Goal: Information Seeking & Learning: Learn about a topic

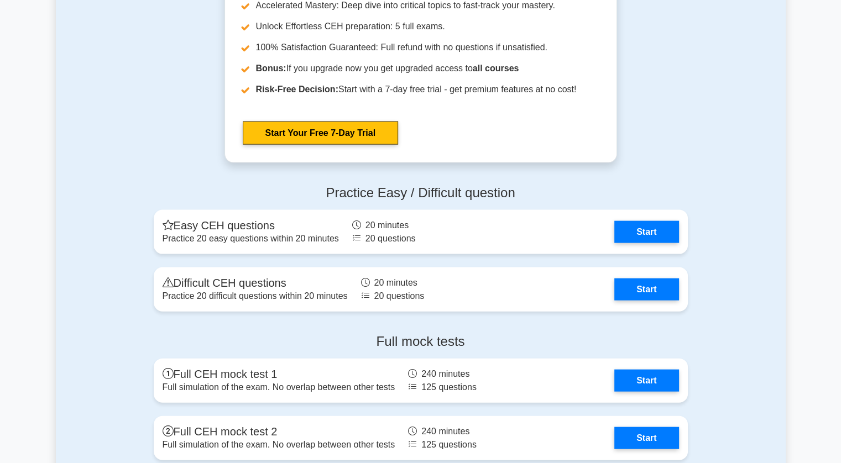
scroll to position [2442, 0]
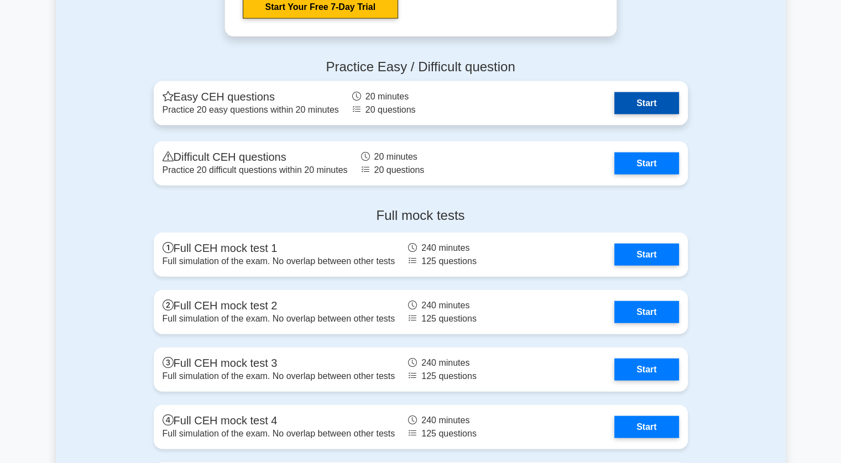
click at [624, 98] on link "Start" at bounding box center [646, 103] width 64 height 22
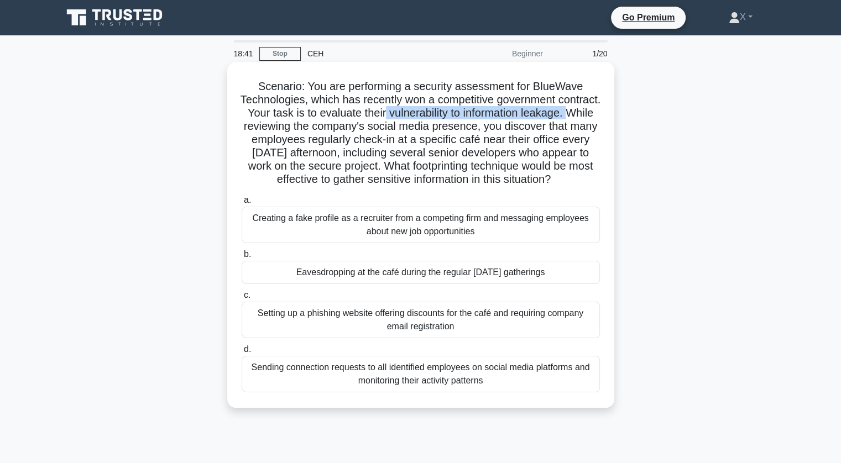
drag, startPoint x: 445, startPoint y: 117, endPoint x: 295, endPoint y: 131, distance: 150.0
click at [295, 131] on h5 "Scenario: You are performing a security assessment for BlueWave Technologies, w…" at bounding box center [421, 133] width 361 height 107
click at [467, 149] on h5 "Scenario: You are performing a security assessment for BlueWave Technologies, w…" at bounding box center [421, 133] width 361 height 107
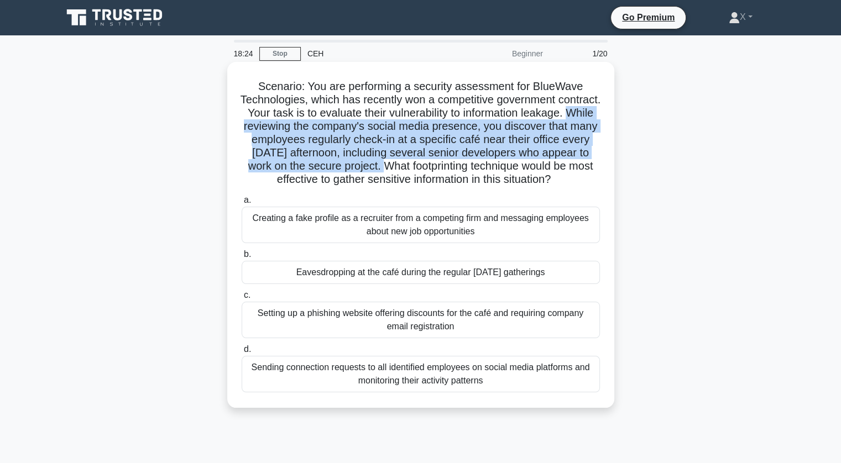
drag, startPoint x: 294, startPoint y: 125, endPoint x: 538, endPoint y: 168, distance: 247.6
click at [538, 168] on h5 "Scenario: You are performing a security assessment for BlueWave Technologies, w…" at bounding box center [421, 133] width 361 height 107
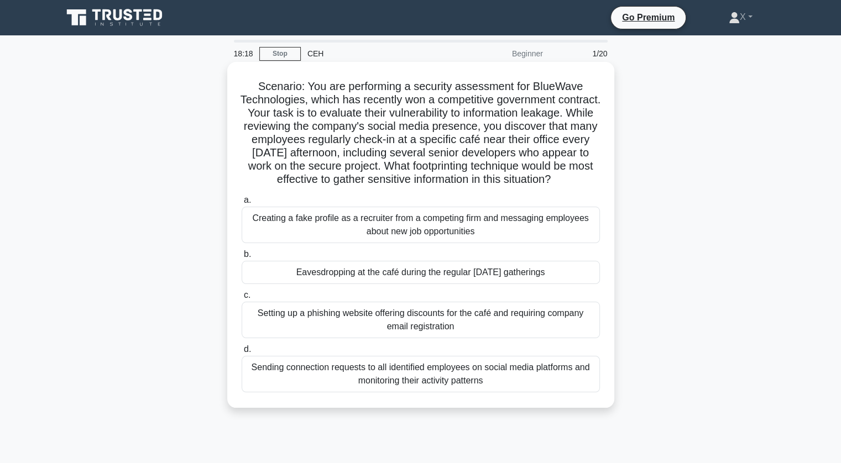
drag, startPoint x: 538, startPoint y: 168, endPoint x: 496, endPoint y: 190, distance: 48.0
click at [496, 187] on h5 "Scenario: You are performing a security assessment for BlueWave Technologies, w…" at bounding box center [421, 133] width 361 height 107
click at [551, 187] on icon ".spinner_0XTQ{transform-origin:center;animation:spinner_y6GP .75s linear infini…" at bounding box center [557, 180] width 13 height 13
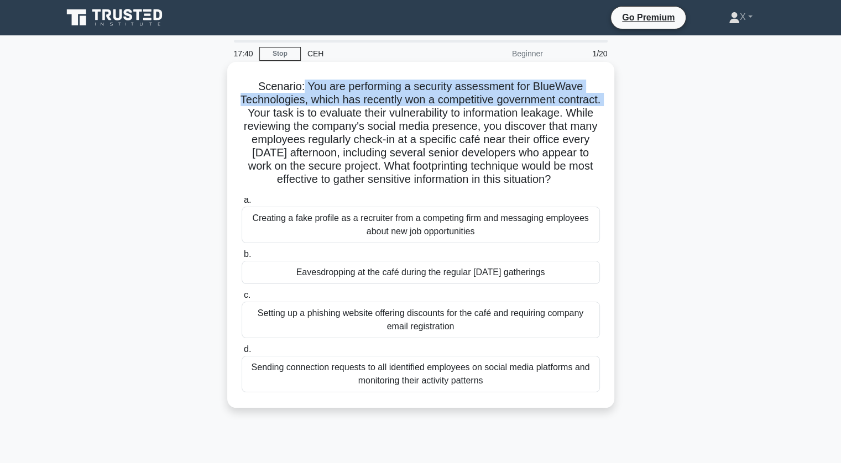
drag, startPoint x: 304, startPoint y: 82, endPoint x: 303, endPoint y: 111, distance: 28.8
click at [303, 111] on h5 "Scenario: You are performing a security assessment for BlueWave Technologies, w…" at bounding box center [421, 133] width 361 height 107
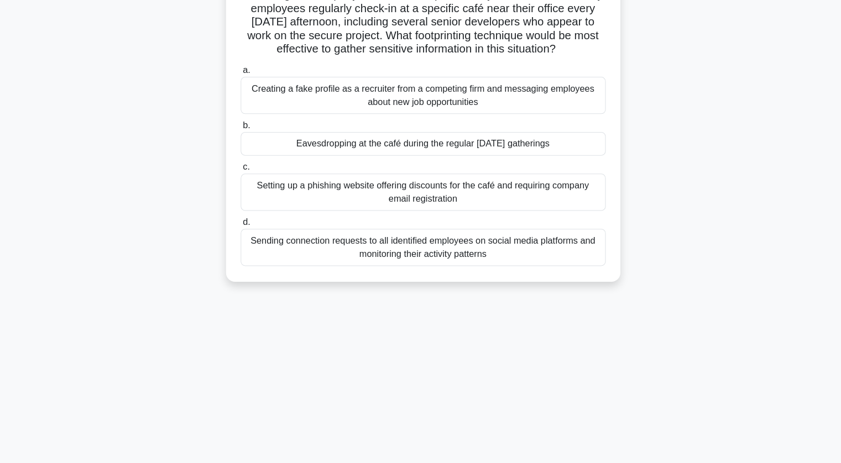
scroll to position [129, 0]
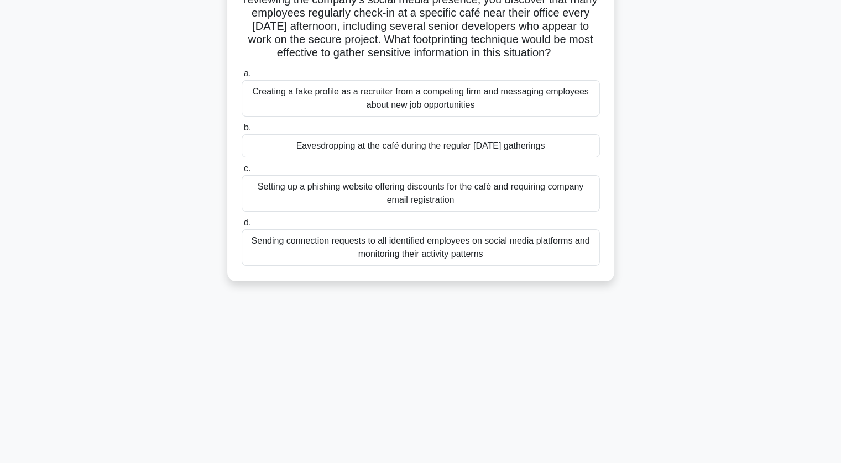
click at [132, 184] on div "Scenario: You are performing a security assessment for BlueWave Technologies, w…" at bounding box center [421, 114] width 730 height 359
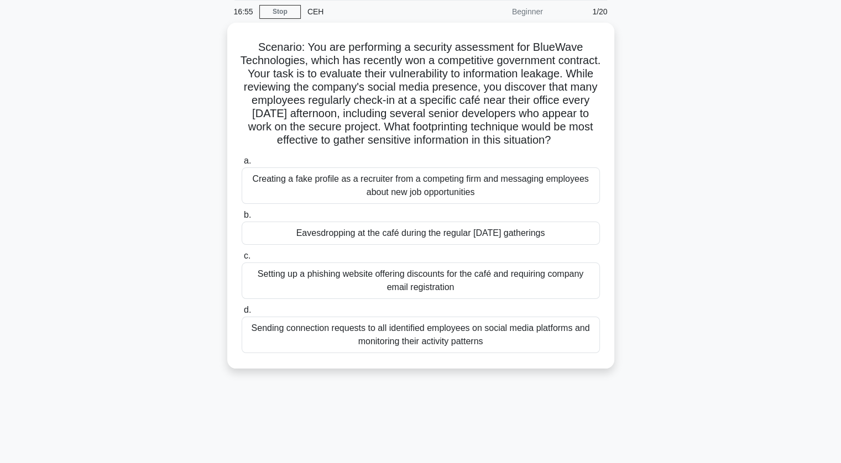
scroll to position [40, 0]
drag, startPoint x: 362, startPoint y: 111, endPoint x: 389, endPoint y: 114, distance: 27.4
click at [389, 114] on h5 "Scenario: You are performing a security assessment for BlueWave Technologies, w…" at bounding box center [421, 93] width 361 height 107
click at [408, 244] on div "Eavesdropping at the café during the regular [DATE] gatherings" at bounding box center [421, 232] width 358 height 23
click at [242, 218] on input "b. Eavesdropping at the café during the regular Thursday gatherings" at bounding box center [242, 214] width 0 height 7
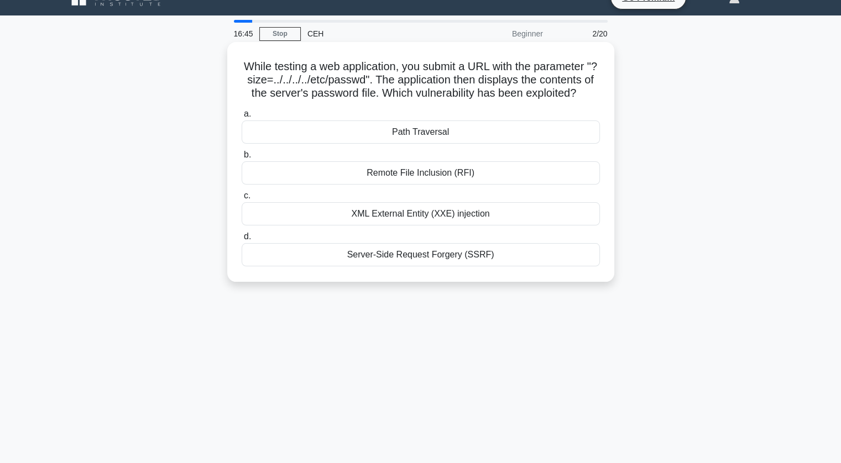
scroll to position [0, 0]
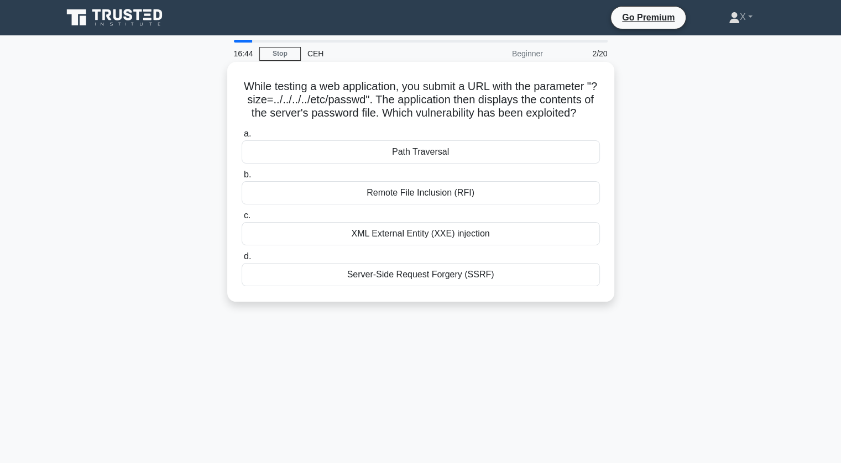
click at [386, 164] on div "Path Traversal" at bounding box center [421, 151] width 358 height 23
click at [242, 138] on input "a. Path Traversal" at bounding box center [242, 134] width 0 height 7
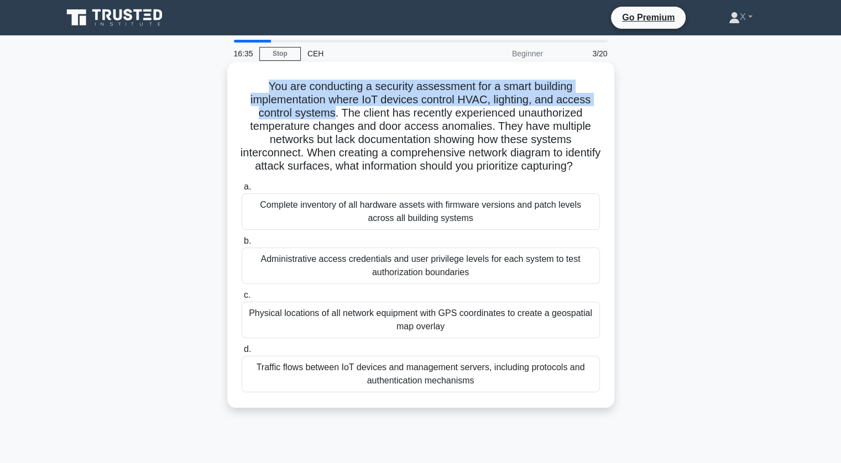
drag, startPoint x: 259, startPoint y: 77, endPoint x: 334, endPoint y: 116, distance: 84.3
click at [334, 116] on div "You are conducting a security assessment for a smart building implementation wh…" at bounding box center [421, 234] width 378 height 337
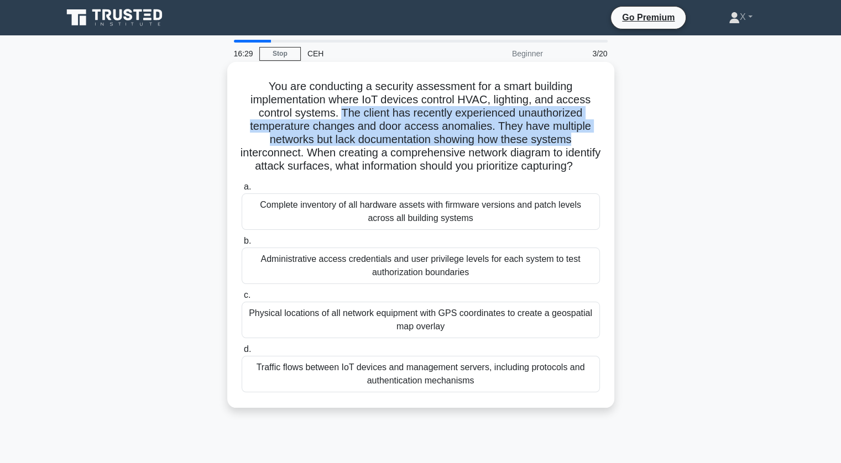
drag, startPoint x: 342, startPoint y: 113, endPoint x: 584, endPoint y: 141, distance: 243.3
click at [584, 141] on h5 "You are conducting a security assessment for a smart building implementation wh…" at bounding box center [421, 127] width 361 height 94
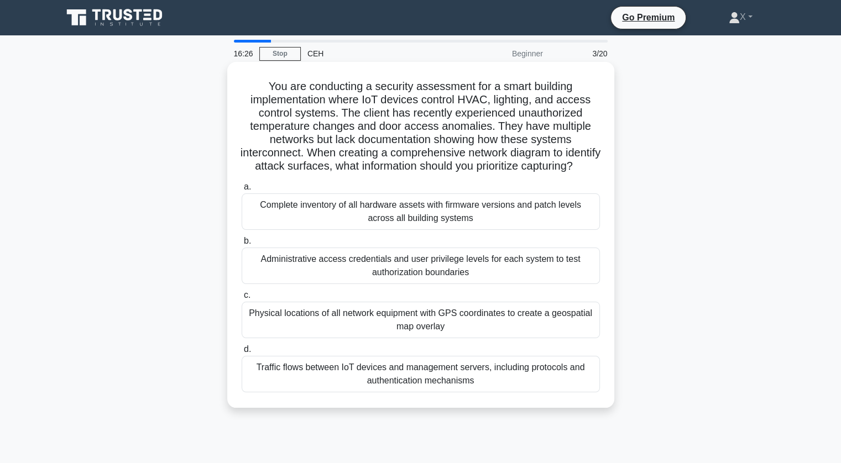
click at [512, 154] on h5 "You are conducting a security assessment for a smart building implementation wh…" at bounding box center [421, 127] width 361 height 94
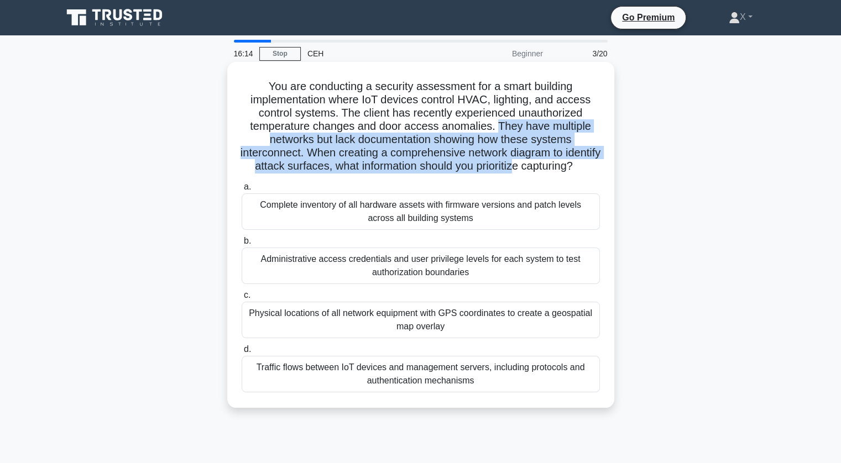
drag, startPoint x: 497, startPoint y: 127, endPoint x: 570, endPoint y: 166, distance: 83.2
click at [570, 166] on h5 "You are conducting a security assessment for a smart building implementation wh…" at bounding box center [421, 127] width 361 height 94
click at [546, 142] on h5 "You are conducting a security assessment for a smart building implementation wh…" at bounding box center [421, 127] width 361 height 94
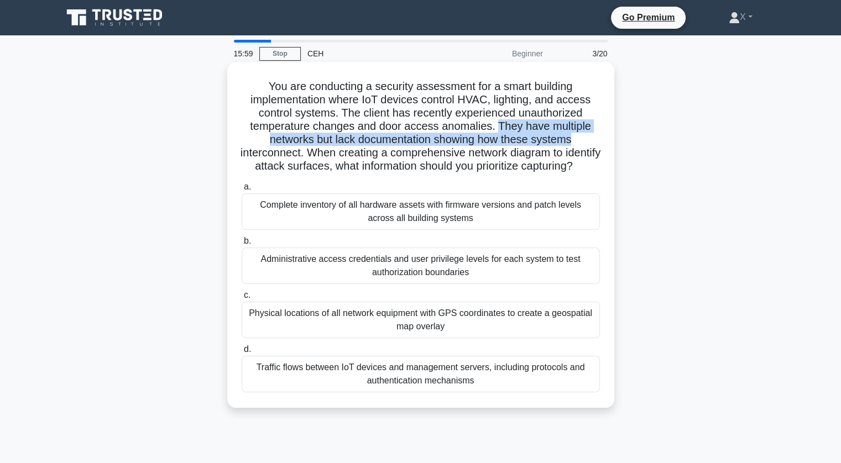
drag, startPoint x: 498, startPoint y: 125, endPoint x: 587, endPoint y: 138, distance: 90.6
click at [587, 138] on h5 "You are conducting a security assessment for a smart building implementation wh…" at bounding box center [421, 127] width 361 height 94
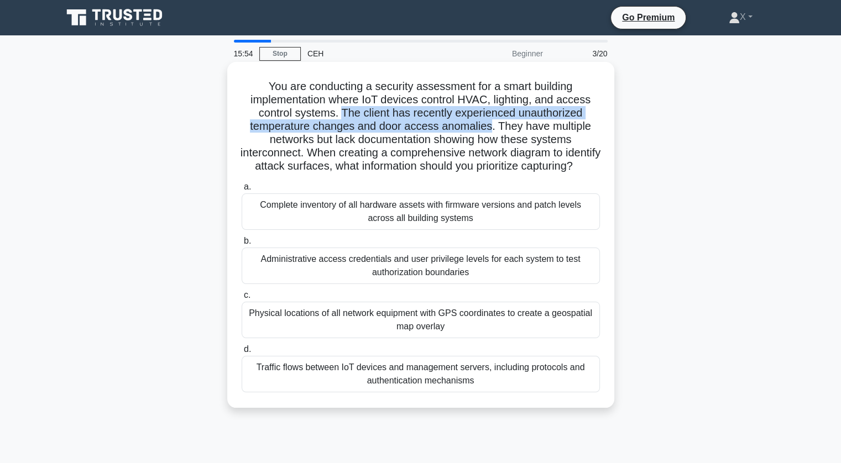
drag, startPoint x: 341, startPoint y: 107, endPoint x: 489, endPoint y: 123, distance: 149.6
click at [489, 123] on h5 "You are conducting a security assessment for a smart building implementation wh…" at bounding box center [421, 127] width 361 height 94
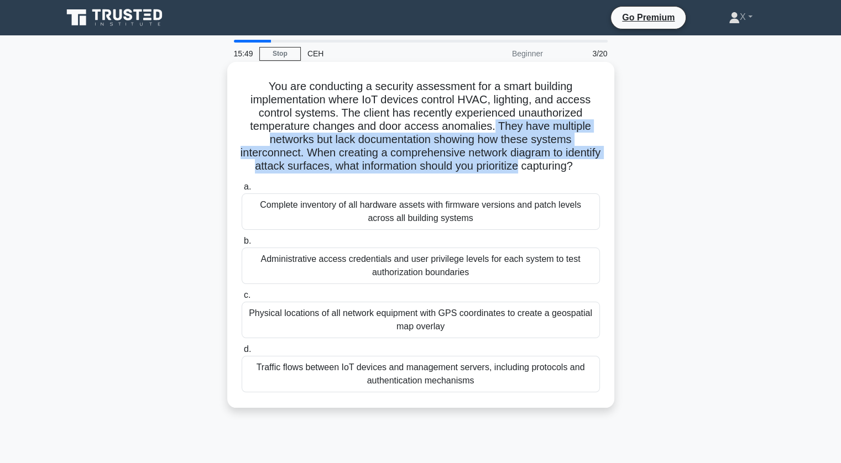
drag, startPoint x: 496, startPoint y: 126, endPoint x: 577, endPoint y: 161, distance: 89.0
click at [577, 161] on h5 "You are conducting a security assessment for a smart building implementation wh…" at bounding box center [421, 127] width 361 height 94
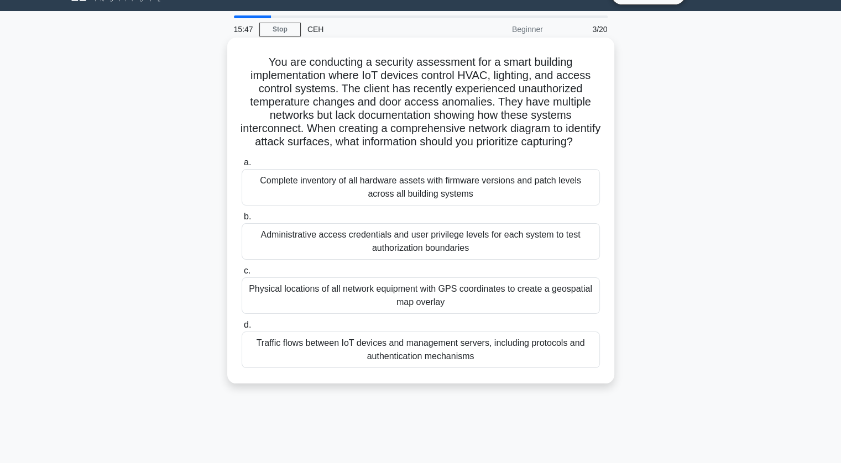
scroll to position [25, 0]
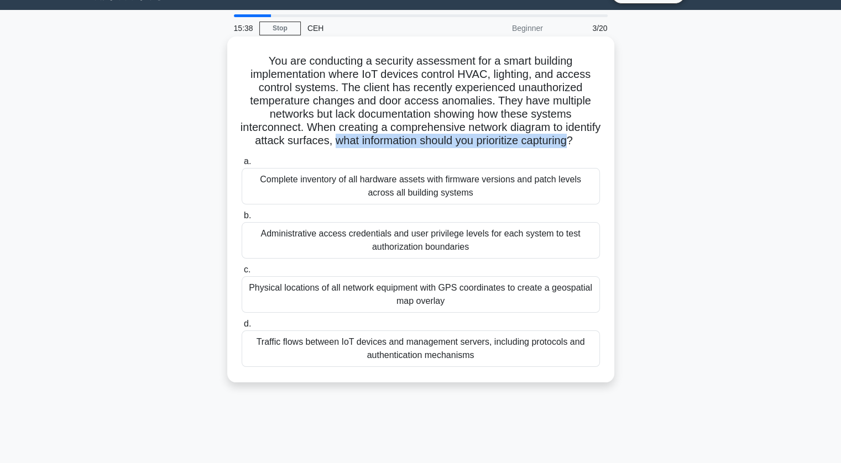
drag, startPoint x: 386, startPoint y: 142, endPoint x: 431, endPoint y: 150, distance: 46.1
click at [431, 148] on h5 "You are conducting a security assessment for a smart building implementation wh…" at bounding box center [421, 101] width 361 height 94
click at [468, 103] on h5 "You are conducting a security assessment for a smart building implementation wh…" at bounding box center [421, 101] width 361 height 94
click at [419, 200] on div "Complete inventory of all hardware assets with firmware versions and patch leve…" at bounding box center [421, 186] width 358 height 37
click at [242, 165] on input "a. Complete inventory of all hardware assets with firmware versions and patch l…" at bounding box center [242, 161] width 0 height 7
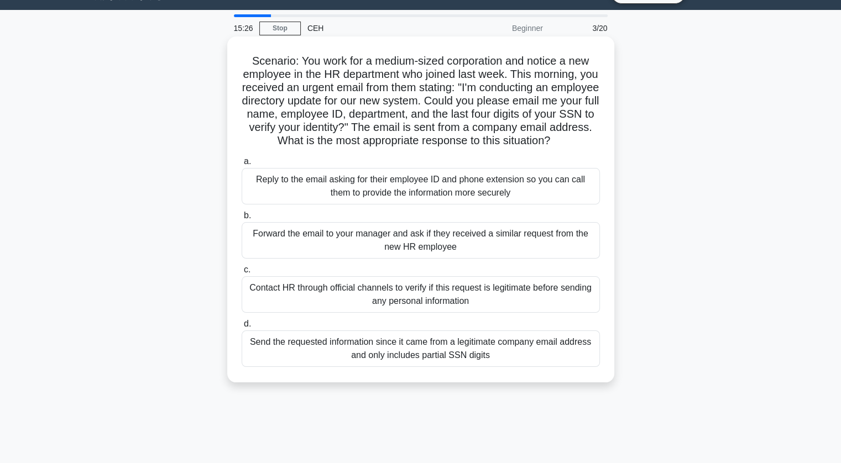
scroll to position [0, 0]
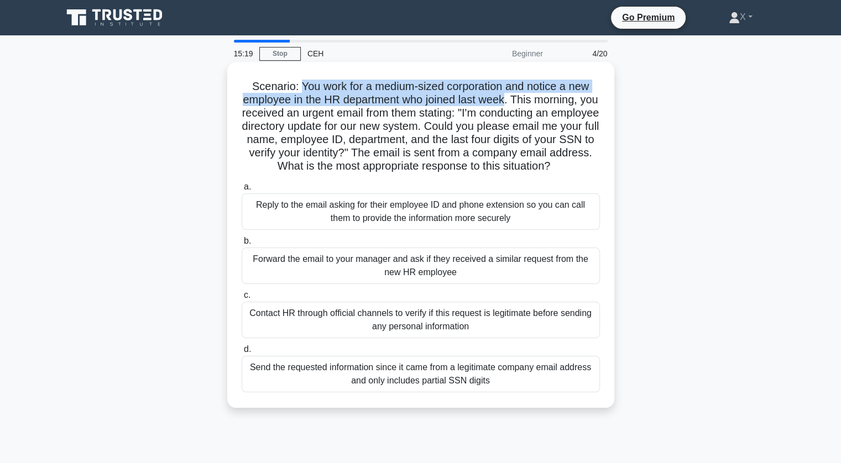
drag, startPoint x: 295, startPoint y: 81, endPoint x: 515, endPoint y: 99, distance: 220.8
click at [515, 99] on h5 "Scenario: You work for a medium-sized corporation and notice a new employee in …" at bounding box center [421, 127] width 361 height 94
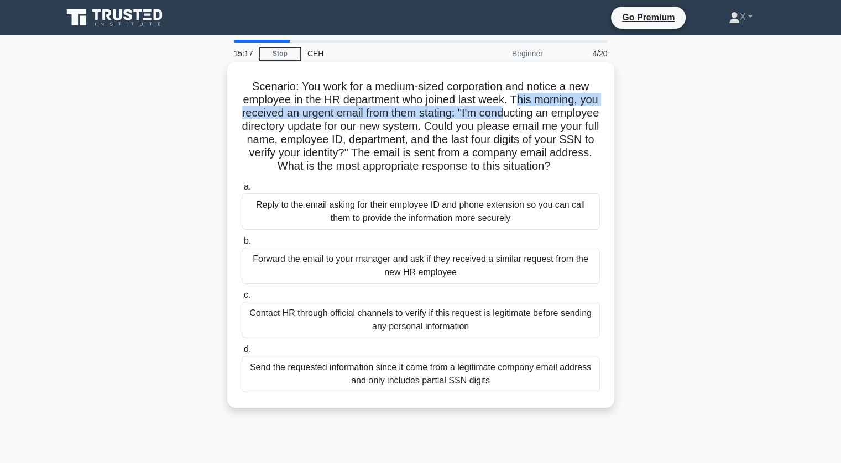
drag, startPoint x: 528, startPoint y: 97, endPoint x: 551, endPoint y: 123, distance: 35.3
click at [551, 123] on h5 "Scenario: You work for a medium-sized corporation and notice a new employee in …" at bounding box center [421, 127] width 361 height 94
drag, startPoint x: 523, startPoint y: 97, endPoint x: 494, endPoint y: 117, distance: 35.4
click at [494, 117] on h5 "Scenario: You work for a medium-sized corporation and notice a new employee in …" at bounding box center [421, 127] width 361 height 94
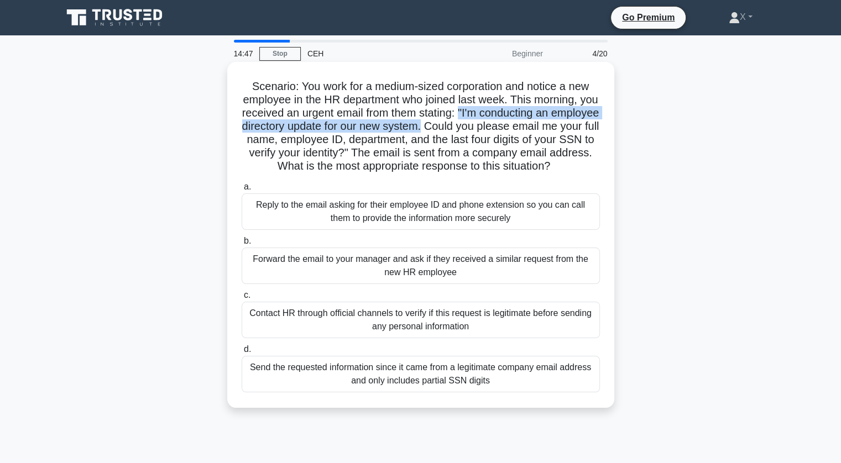
drag, startPoint x: 496, startPoint y: 111, endPoint x: 478, endPoint y: 131, distance: 26.6
click at [478, 131] on h5 "Scenario: You work for a medium-sized corporation and notice a new employee in …" at bounding box center [421, 127] width 361 height 94
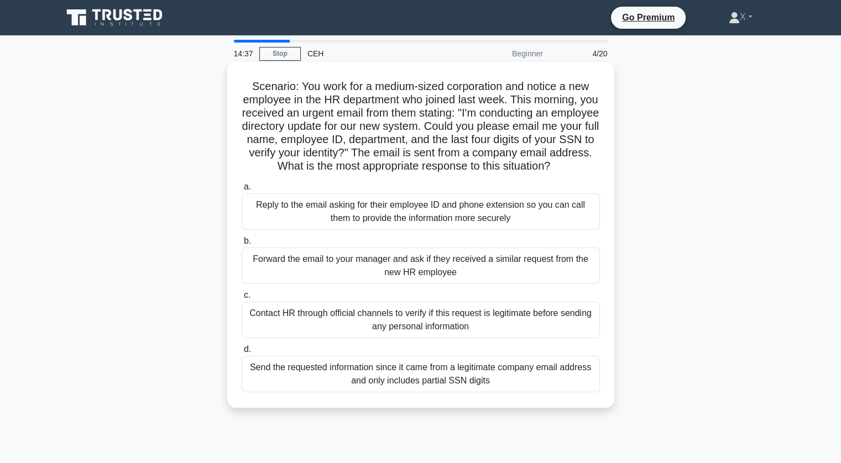
click at [449, 157] on h5 "Scenario: You work for a medium-sized corporation and notice a new employee in …" at bounding box center [421, 127] width 361 height 94
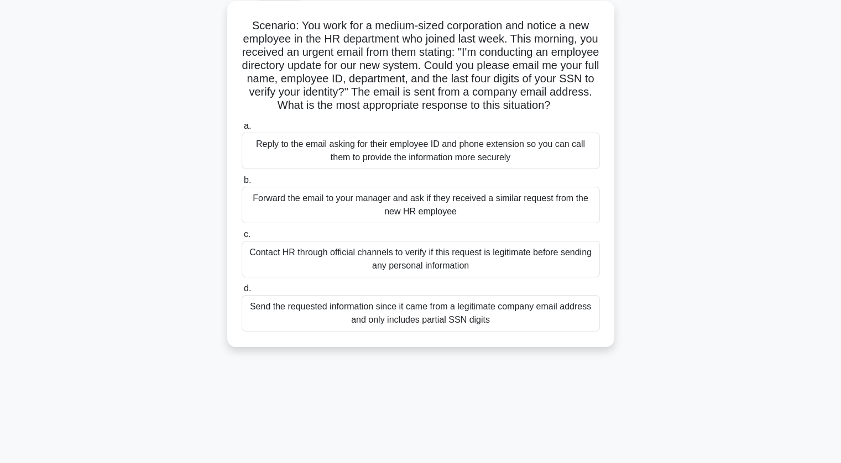
scroll to position [62, 0]
click at [356, 264] on div "Contact HR through official channels to verify if this request is legitimate be…" at bounding box center [421, 258] width 358 height 37
click at [242, 237] on input "c. Contact HR through official channels to verify if this request is legitimate…" at bounding box center [242, 233] width 0 height 7
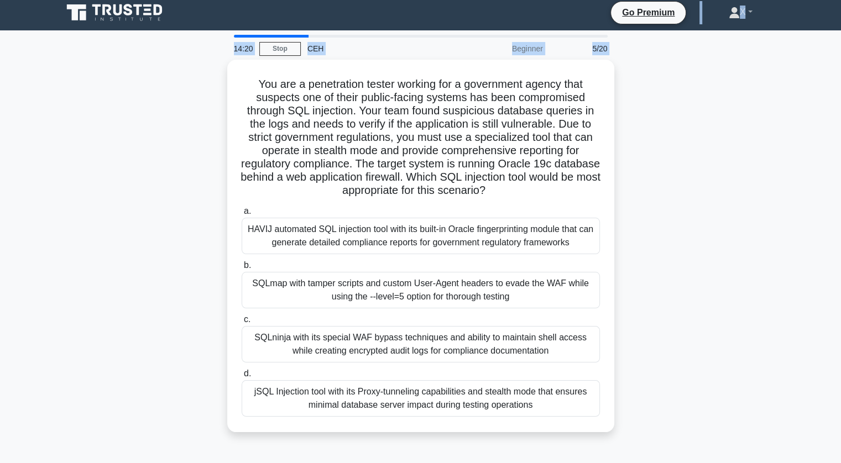
scroll to position [0, 0]
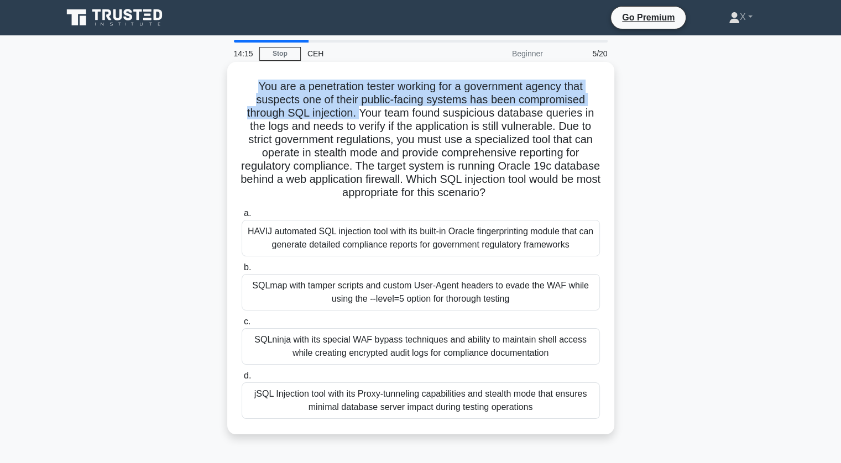
drag, startPoint x: 248, startPoint y: 23, endPoint x: 358, endPoint y: 112, distance: 141.1
click at [358, 112] on h5 "You are a penetration tester working for a government agency that suspects one …" at bounding box center [421, 140] width 361 height 121
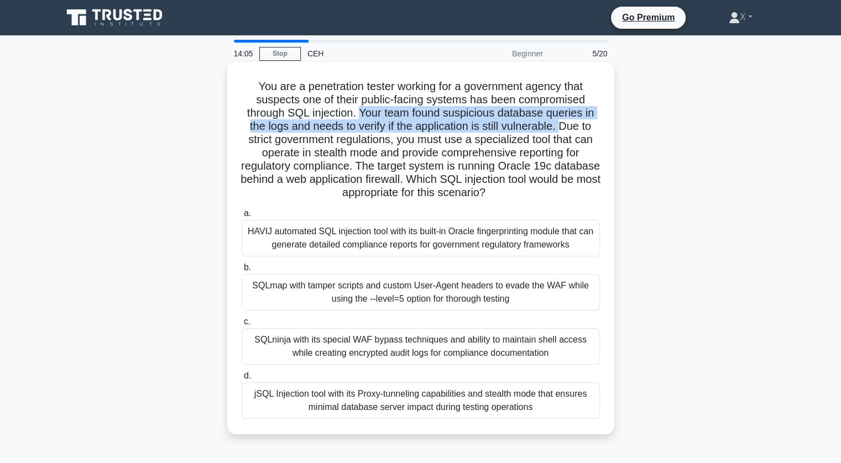
drag, startPoint x: 358, startPoint y: 112, endPoint x: 562, endPoint y: 128, distance: 205.2
click at [562, 128] on h5 "You are a penetration tester working for a government agency that suspects one …" at bounding box center [421, 140] width 361 height 121
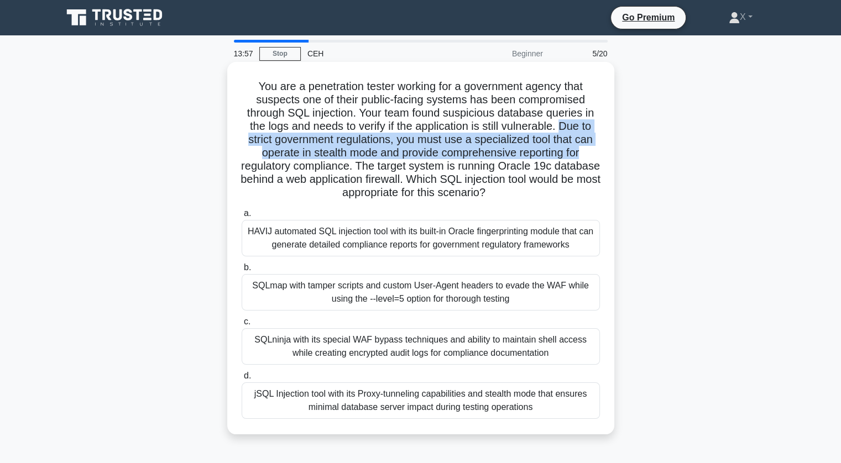
drag, startPoint x: 562, startPoint y: 128, endPoint x: 597, endPoint y: 152, distance: 42.0
click at [597, 152] on h5 "You are a penetration tester working for a government agency that suspects one …" at bounding box center [421, 140] width 361 height 121
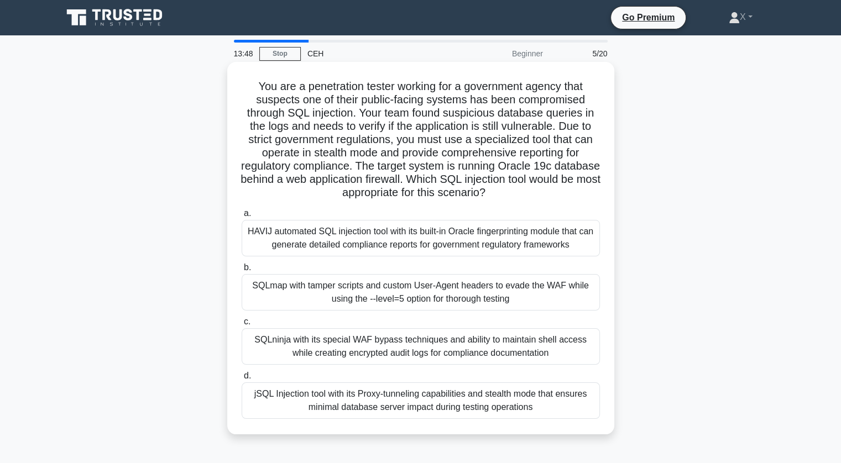
drag, startPoint x: 380, startPoint y: 168, endPoint x: 539, endPoint y: 193, distance: 160.7
click at [539, 193] on h5 "You are a penetration tester working for a government agency that suspects one …" at bounding box center [421, 140] width 361 height 121
click at [499, 193] on icon ".spinner_0XTQ{transform-origin:center;animation:spinner_y6GP .75s linear infini…" at bounding box center [492, 193] width 13 height 13
drag, startPoint x: 539, startPoint y: 193, endPoint x: 509, endPoint y: 186, distance: 31.3
click at [509, 186] on h5 "You are a penetration tester working for a government agency that suspects one …" at bounding box center [421, 140] width 361 height 121
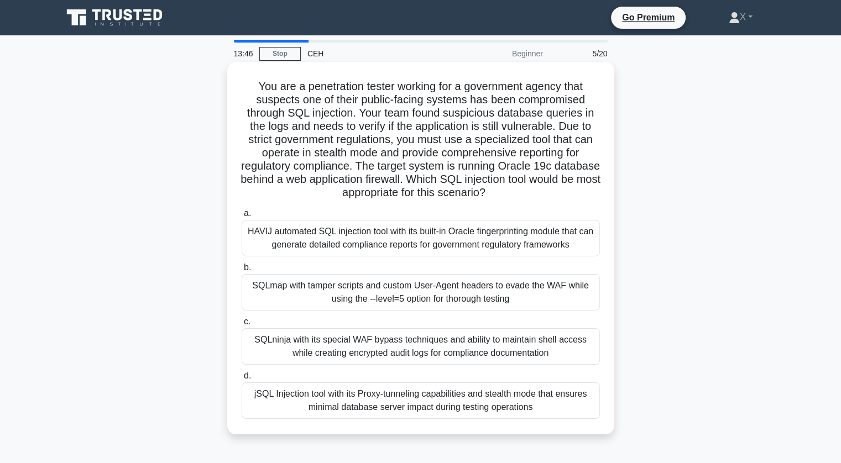
click at [509, 186] on h5 "You are a penetration tester working for a government agency that suspects one …" at bounding box center [421, 140] width 361 height 121
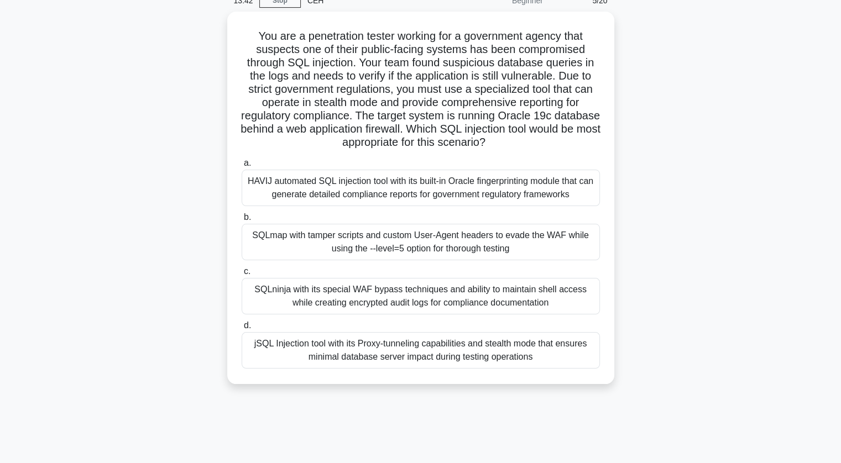
scroll to position [134, 0]
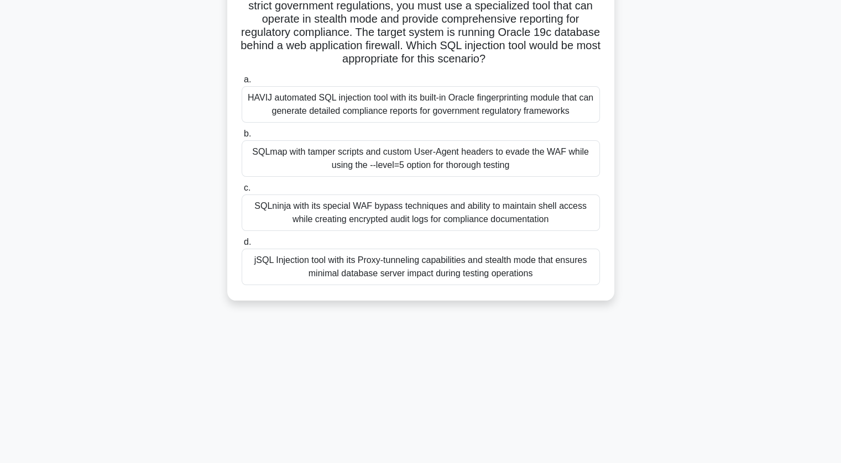
drag, startPoint x: 251, startPoint y: 85, endPoint x: 538, endPoint y: 296, distance: 355.6
click at [538, 296] on div "You are a penetration tester working for a government agency that suspects one …" at bounding box center [420, 114] width 387 height 373
copy div "You are a penetration tester working for a government agency that suspects one …"
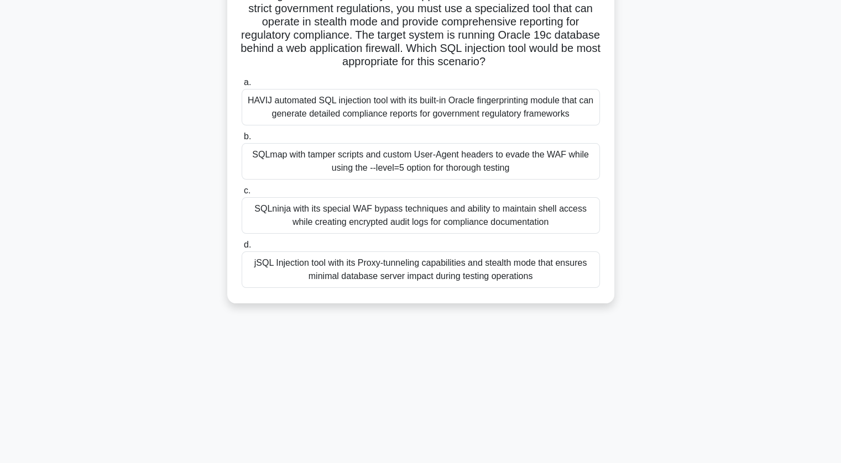
click at [124, 166] on div "You are a penetration tester working for a government agency that suspects one …" at bounding box center [421, 124] width 730 height 386
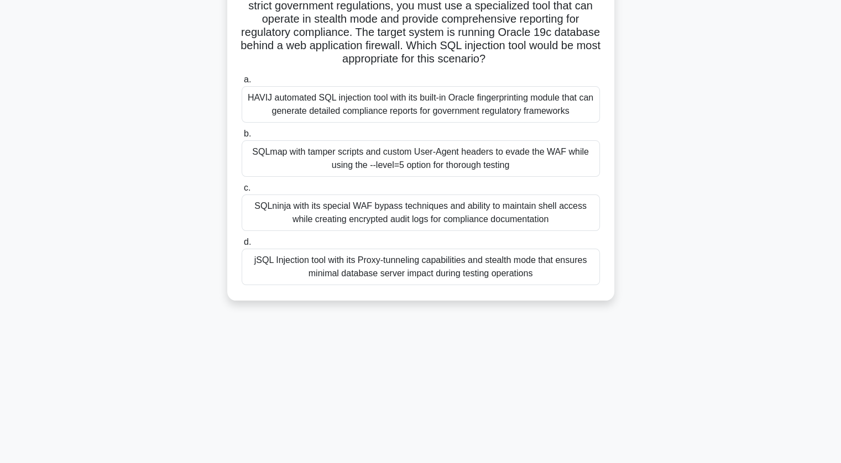
click at [293, 155] on div "SQLmap with tamper scripts and custom User-Agent headers to evade the WAF while…" at bounding box center [421, 158] width 358 height 37
click at [242, 138] on input "b. SQLmap with tamper scripts and custom User-Agent headers to evade the WAF wh…" at bounding box center [242, 134] width 0 height 7
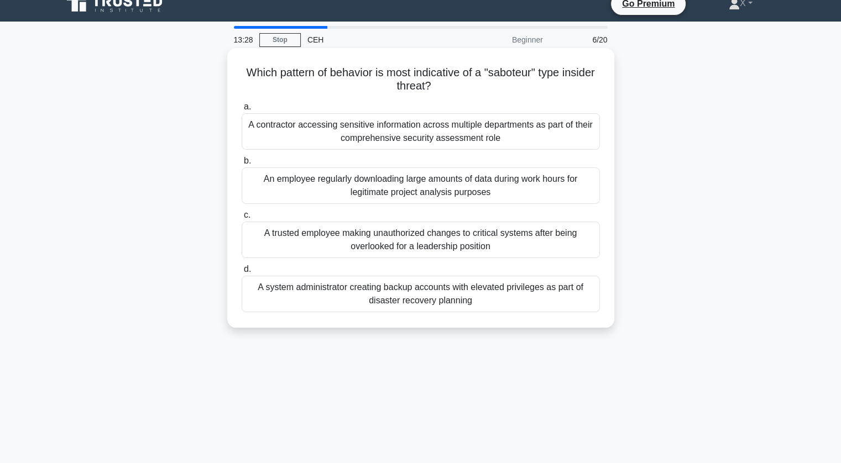
scroll to position [0, 0]
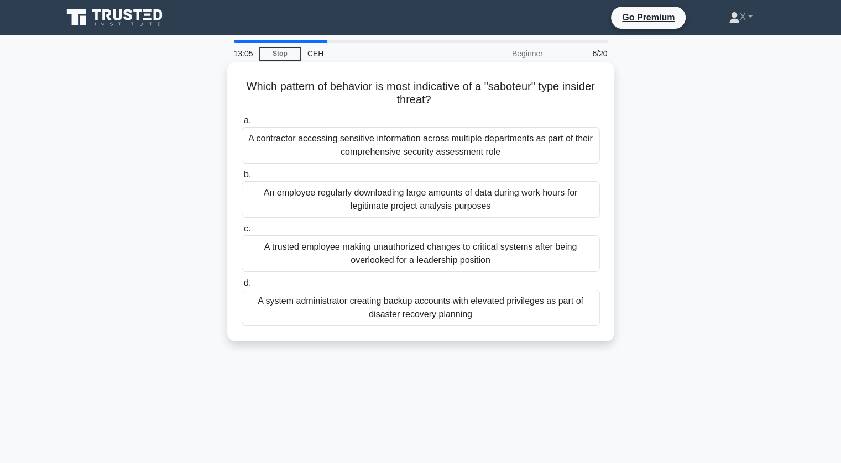
drag, startPoint x: 257, startPoint y: 84, endPoint x: 565, endPoint y: 101, distance: 309.0
click at [565, 101] on h5 "Which pattern of behavior is most indicative of a "saboteur" type insider threa…" at bounding box center [421, 94] width 361 height 28
drag, startPoint x: 451, startPoint y: 101, endPoint x: 252, endPoint y: 84, distance: 200.4
click at [252, 84] on h5 "Which pattern of behavior is most indicative of a "saboteur" type insider threa…" at bounding box center [421, 94] width 361 height 28
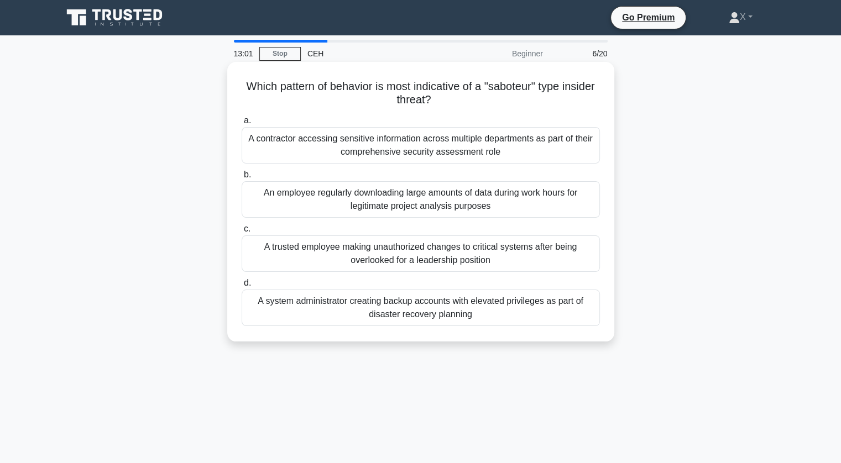
copy h5 "Which pattern of behavior is most indicative of a "saboteur" type insider threa…"
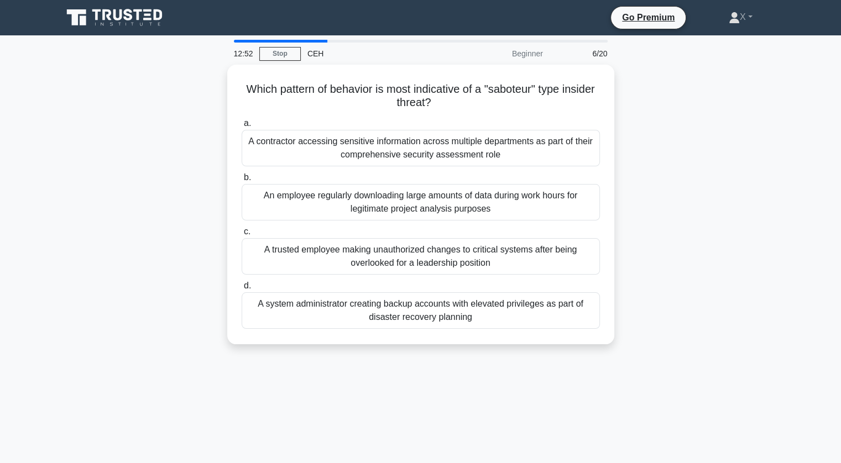
click at [127, 111] on div "Which pattern of behavior is most indicative of a "saboteur" type insider threa…" at bounding box center [421, 211] width 730 height 293
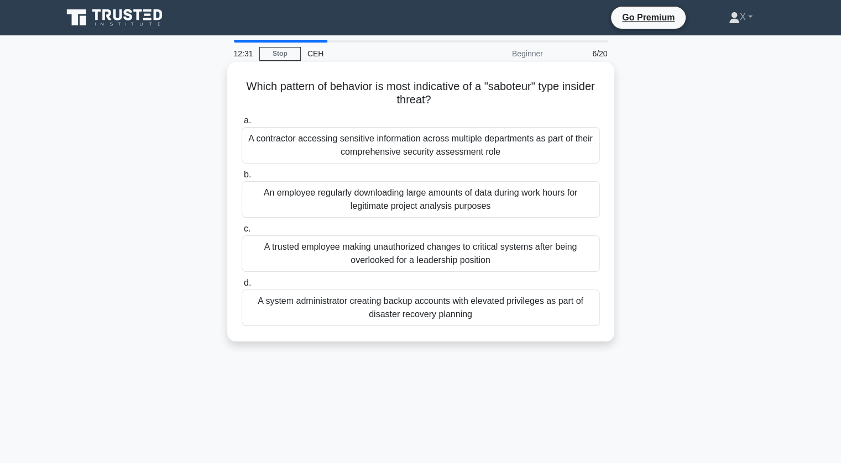
click at [298, 259] on div "A trusted employee making unauthorized changes to critical systems after being …" at bounding box center [421, 254] width 358 height 37
click at [242, 233] on input "c. A trusted employee making unauthorized changes to critical systems after bei…" at bounding box center [242, 229] width 0 height 7
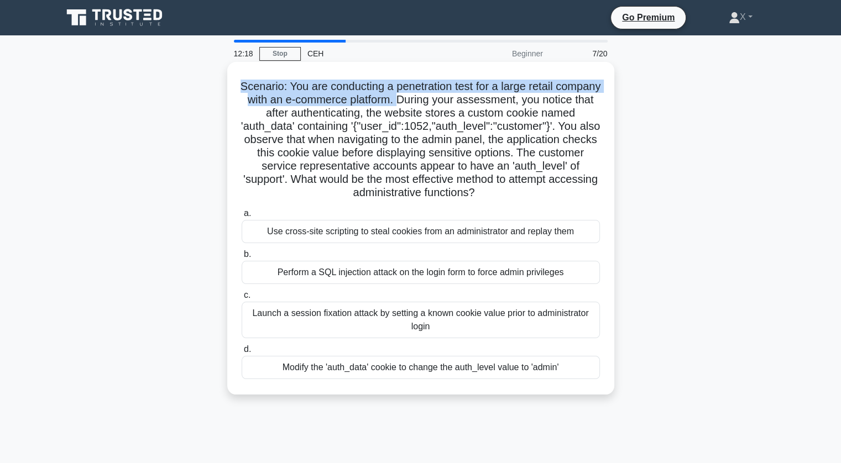
drag, startPoint x: 260, startPoint y: 85, endPoint x: 450, endPoint y: 105, distance: 190.7
click at [450, 105] on h5 "Scenario: You are conducting a penetration test for a large retail company with…" at bounding box center [421, 140] width 361 height 121
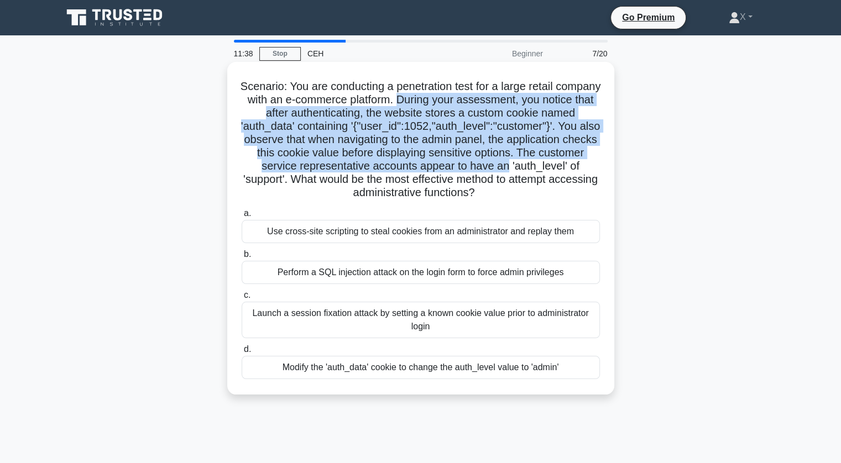
drag, startPoint x: 450, startPoint y: 105, endPoint x: 602, endPoint y: 165, distance: 164.1
click at [602, 165] on div "Scenario: You are conducting a penetration test for a large retail company with…" at bounding box center [421, 228] width 378 height 324
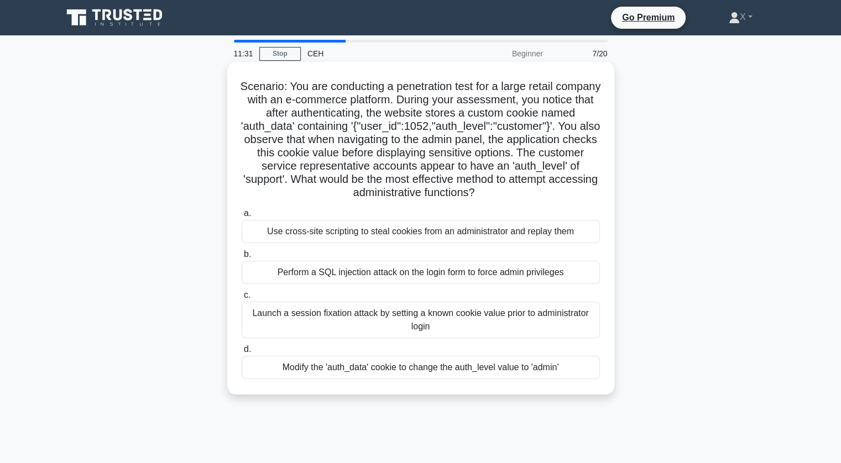
click at [541, 229] on div "Use cross-site scripting to steal cookies from an administrator and replay them" at bounding box center [421, 231] width 358 height 23
click at [242, 217] on input "a. Use cross-site scripting to steal cookies from an administrator and replay t…" at bounding box center [242, 213] width 0 height 7
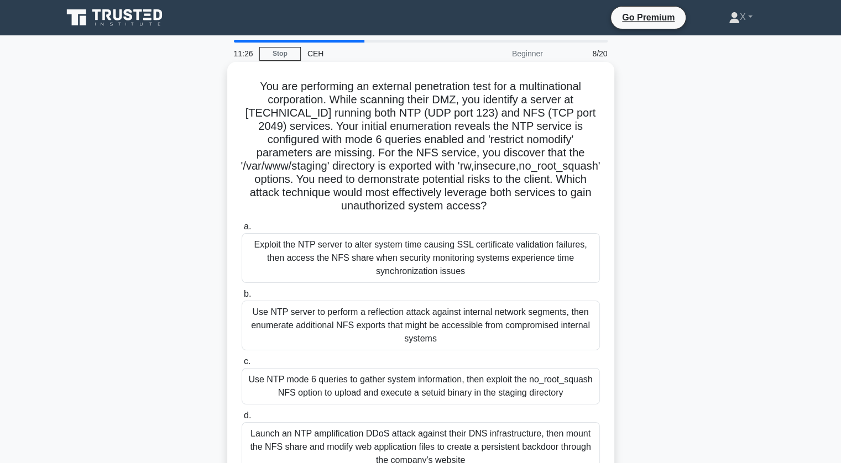
click at [253, 88] on h5 "You are performing an external penetration test for a multinational corporation…" at bounding box center [421, 147] width 361 height 134
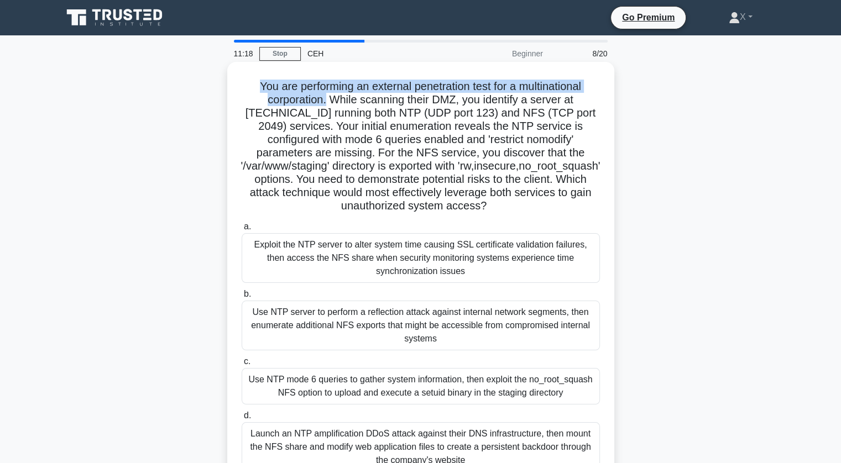
drag, startPoint x: 252, startPoint y: 84, endPoint x: 324, endPoint y: 103, distance: 74.1
click at [324, 103] on h5 "You are performing an external penetration test for a multinational corporation…" at bounding box center [421, 147] width 361 height 134
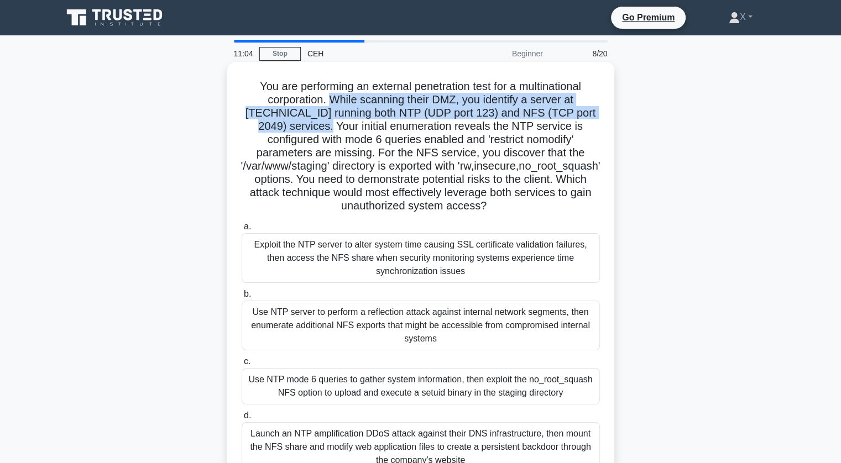
drag, startPoint x: 329, startPoint y: 100, endPoint x: 332, endPoint y: 125, distance: 25.2
click at [332, 125] on h5 "You are performing an external penetration test for a multinational corporation…" at bounding box center [421, 147] width 361 height 134
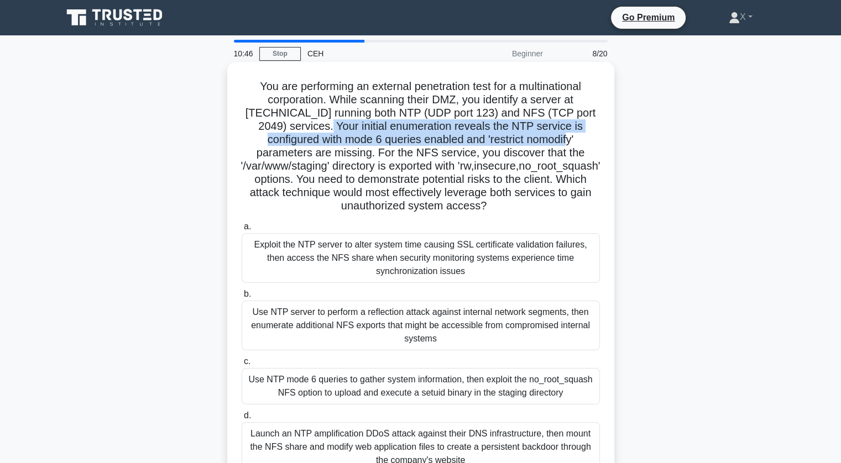
drag, startPoint x: 332, startPoint y: 125, endPoint x: 577, endPoint y: 143, distance: 245.1
click at [577, 143] on h5 "You are performing an external penetration test for a multinational corporation…" at bounding box center [421, 147] width 361 height 134
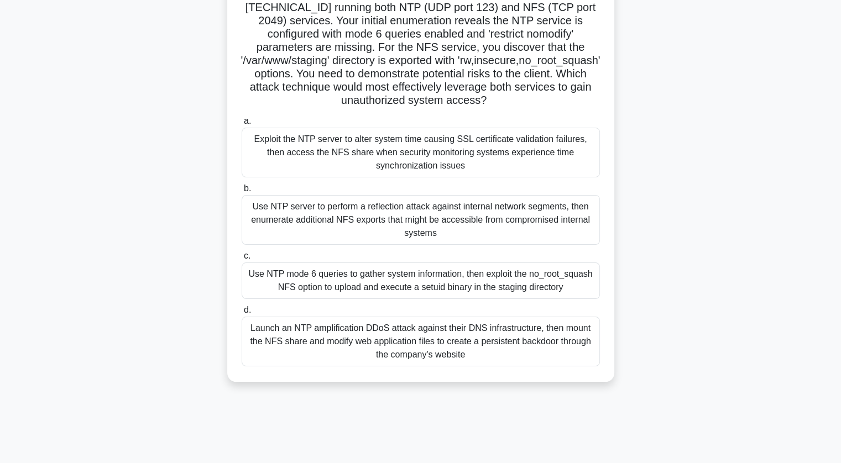
scroll to position [105, 0]
click at [463, 296] on div "Use NTP mode 6 queries to gather system information, then exploit the no_root_s…" at bounding box center [421, 281] width 358 height 37
click at [242, 260] on input "c. Use NTP mode 6 queries to gather system information, then exploit the no_roo…" at bounding box center [242, 256] width 0 height 7
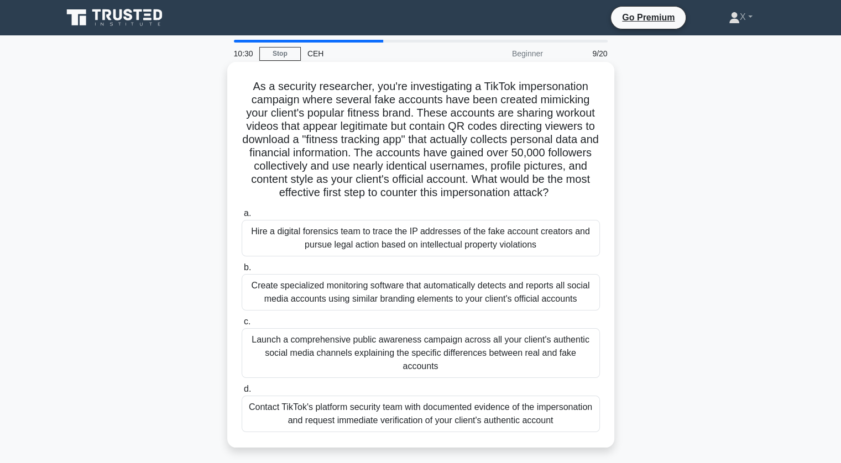
scroll to position [0, 0]
drag, startPoint x: 485, startPoint y: 84, endPoint x: 527, endPoint y: 90, distance: 42.5
click at [527, 90] on h5 "As a security researcher, you're investigating a TikTok impersonation campaign …" at bounding box center [421, 140] width 361 height 121
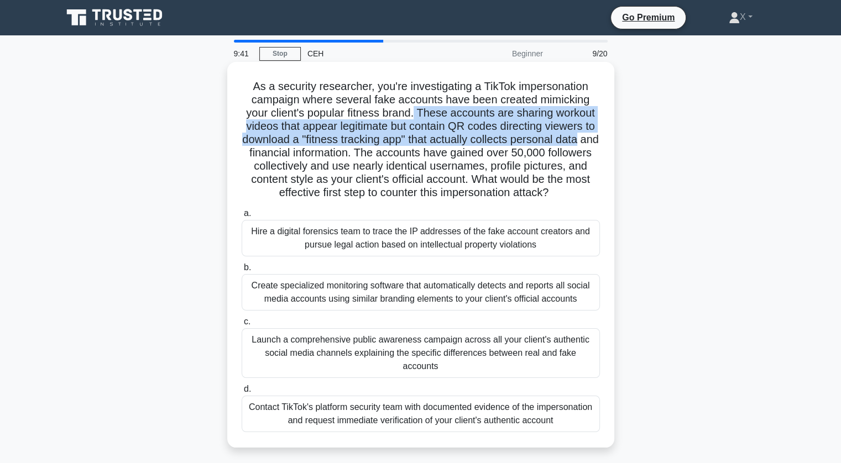
drag, startPoint x: 416, startPoint y: 112, endPoint x: 598, endPoint y: 137, distance: 183.6
click at [598, 137] on h5 "As a security researcher, you're investigating a TikTok impersonation campaign …" at bounding box center [421, 140] width 361 height 121
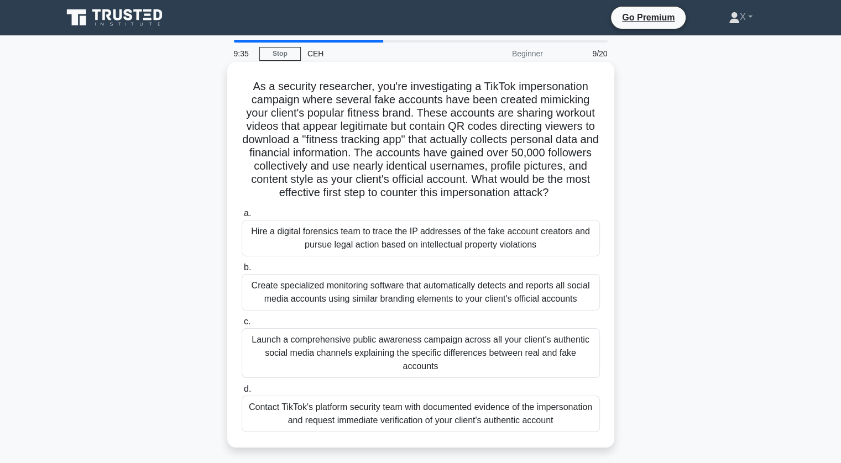
click at [381, 163] on h5 "As a security researcher, you're investigating a TikTok impersonation campaign …" at bounding box center [421, 140] width 361 height 121
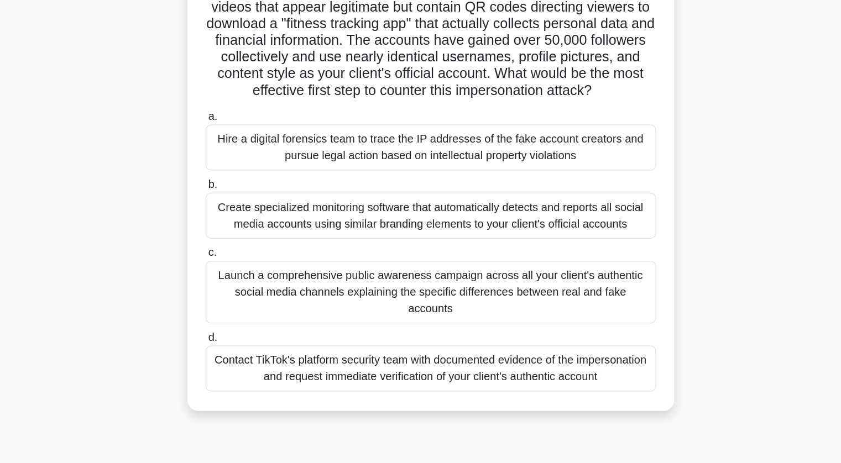
scroll to position [121, 0]
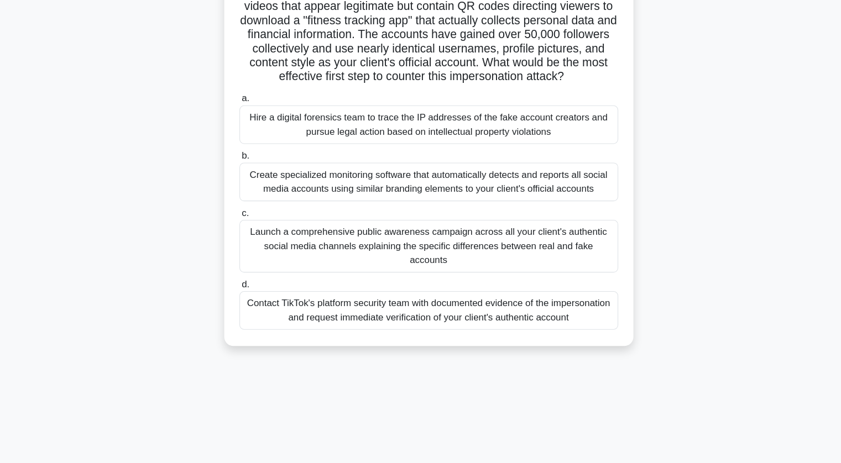
click at [371, 275] on div "Contact TikTok's platform security team with documented evidence of the imperso…" at bounding box center [421, 293] width 358 height 37
click at [242, 273] on input "d. Contact TikTok's platform security team with documented evidence of the impe…" at bounding box center [242, 268] width 0 height 7
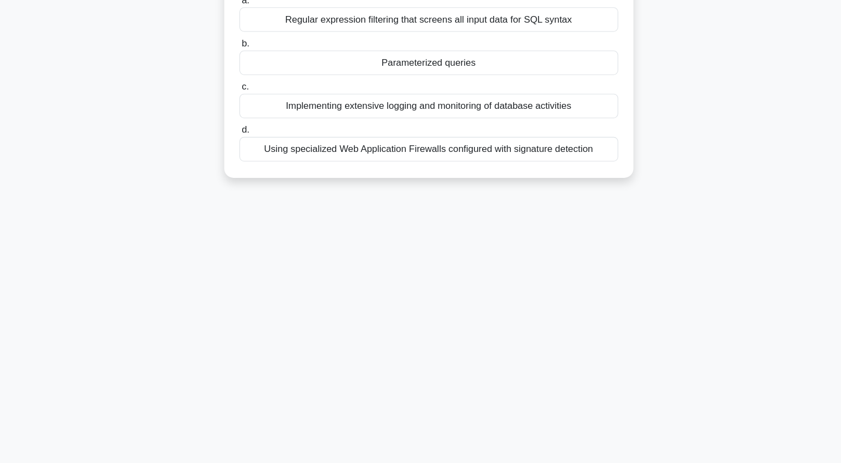
scroll to position [0, 0]
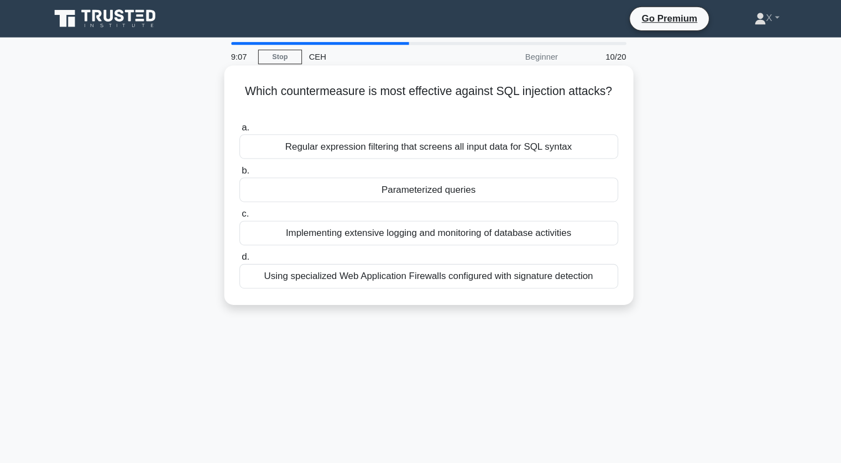
click at [392, 139] on div "Regular expression filtering that screens all input data for SQL syntax" at bounding box center [421, 138] width 358 height 23
click at [242, 124] on input "a. Regular expression filtering that screens all input data for SQL syntax" at bounding box center [242, 120] width 0 height 7
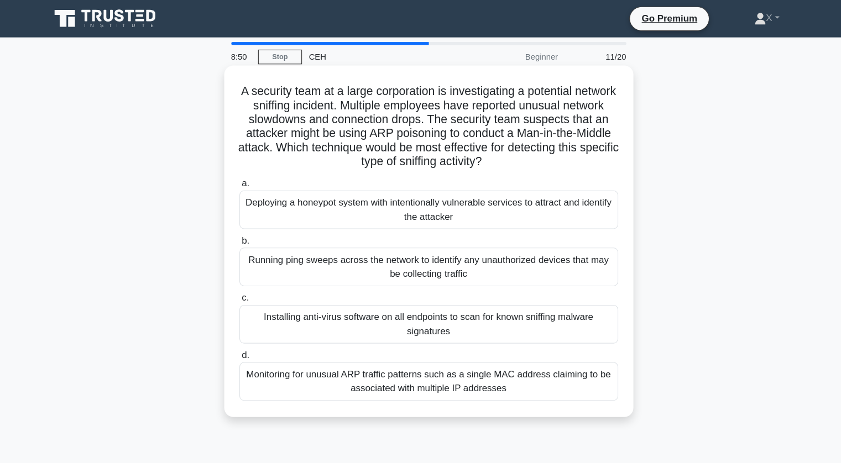
drag, startPoint x: 256, startPoint y: 87, endPoint x: 571, endPoint y: 150, distance: 320.9
click at [571, 150] on h5 "A security team at a large corporation is investigating a potential network sni…" at bounding box center [421, 120] width 361 height 81
click at [456, 362] on div "Monitoring for unusual ARP traffic patterns such as a single MAC address claimi…" at bounding box center [421, 361] width 358 height 37
click at [242, 340] on input "d. Monitoring for unusual ARP traffic patterns such as a single MAC address cla…" at bounding box center [242, 336] width 0 height 7
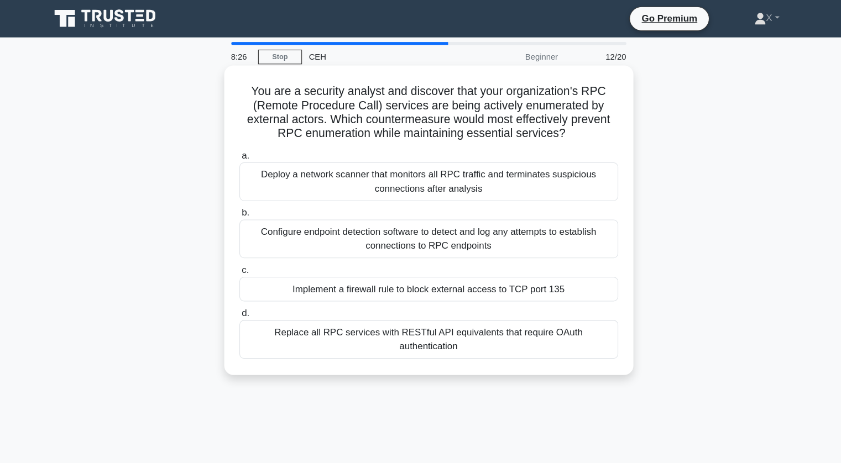
drag, startPoint x: 240, startPoint y: 82, endPoint x: 580, endPoint y: 130, distance: 343.0
click at [580, 130] on h5 "You are a security analyst and discover that your organization's RPC (Remote Pr…" at bounding box center [421, 107] width 361 height 54
click at [473, 275] on div "Implement a firewall rule to block external access to TCP port 135" at bounding box center [421, 273] width 358 height 23
click at [242, 259] on input "c. Implement a firewall rule to block external access to TCP port 135" at bounding box center [242, 255] width 0 height 7
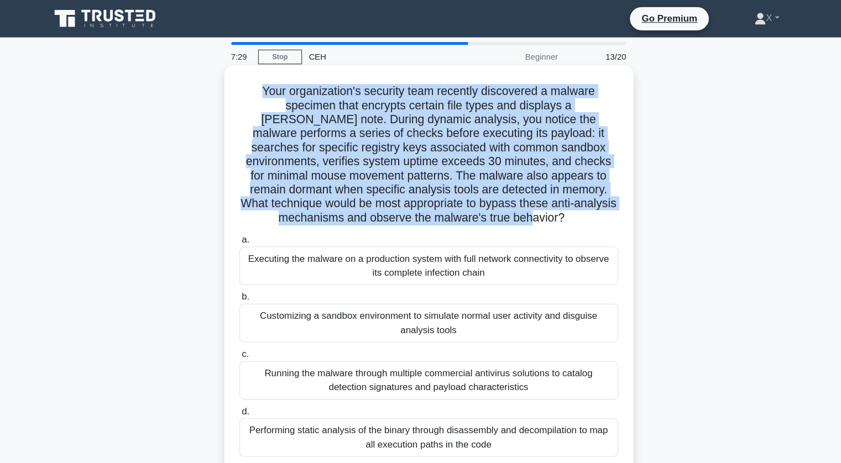
drag, startPoint x: 259, startPoint y: 84, endPoint x: 596, endPoint y: 204, distance: 358.2
click at [596, 204] on h5 "Your organization's security team recently discovered a malware specimen that e…" at bounding box center [421, 147] width 361 height 134
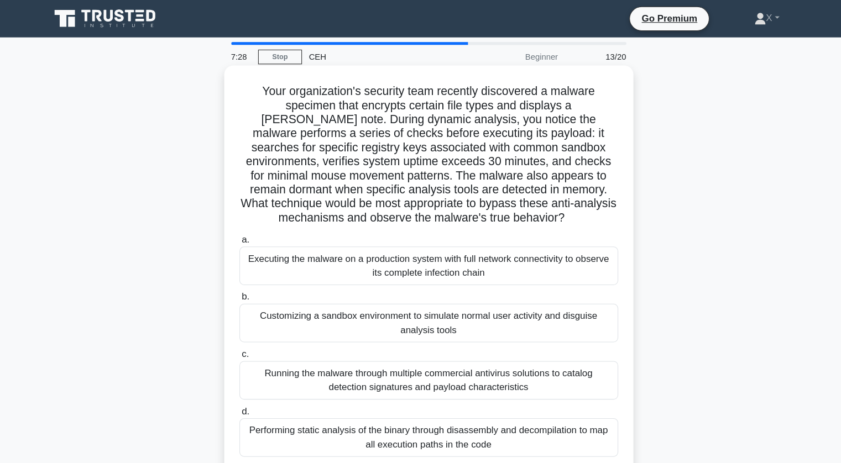
click at [596, 204] on h5 "Your organization's security team recently discovered a malware specimen that e…" at bounding box center [421, 147] width 361 height 134
click at [364, 314] on div "Customizing a sandbox environment to simulate normal user activity and disguise…" at bounding box center [421, 306] width 358 height 37
click at [242, 285] on input "b. Customizing a sandbox environment to simulate normal user activity and disgu…" at bounding box center [242, 281] width 0 height 7
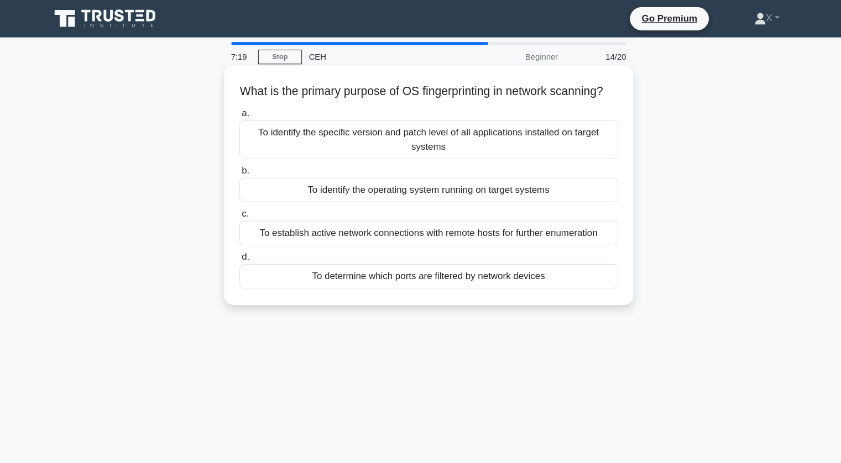
click at [351, 191] on div "To identify the operating system running on target systems" at bounding box center [421, 179] width 358 height 23
click at [242, 165] on input "b. To identify the operating system running on target systems" at bounding box center [242, 161] width 0 height 7
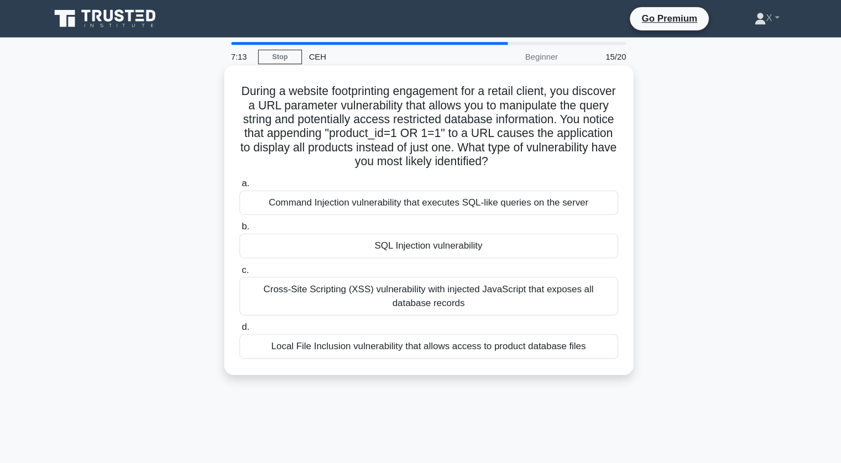
click at [338, 235] on div "SQL Injection vulnerability" at bounding box center [421, 232] width 358 height 23
click at [242, 218] on input "b. SQL Injection vulnerability" at bounding box center [242, 214] width 0 height 7
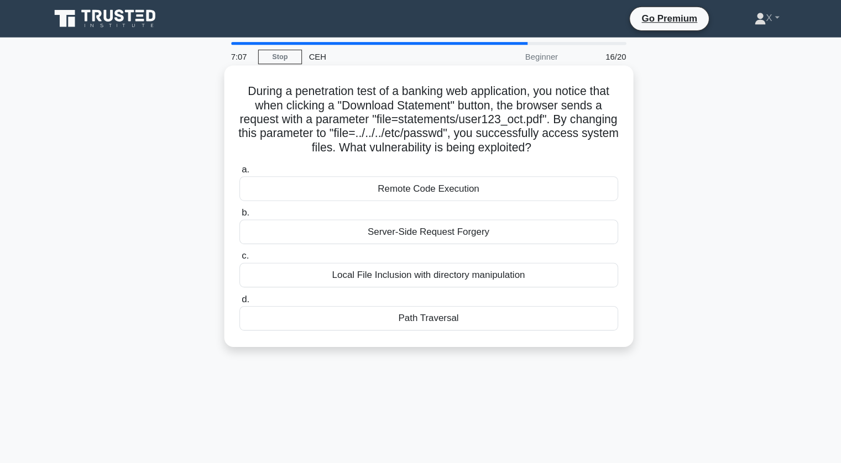
click at [360, 304] on div "Path Traversal" at bounding box center [421, 301] width 358 height 23
click at [242, 287] on input "d. Path Traversal" at bounding box center [242, 283] width 0 height 7
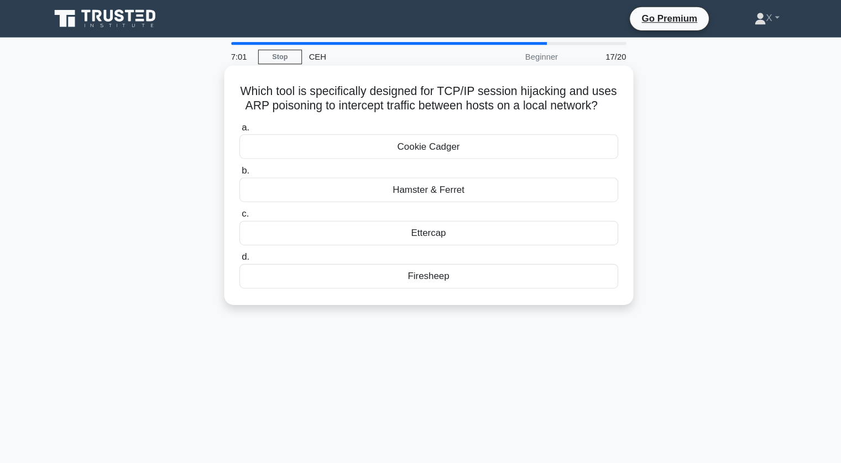
click at [380, 224] on div "Ettercap" at bounding box center [421, 220] width 358 height 23
click at [242, 206] on input "c. Ettercap" at bounding box center [242, 202] width 0 height 7
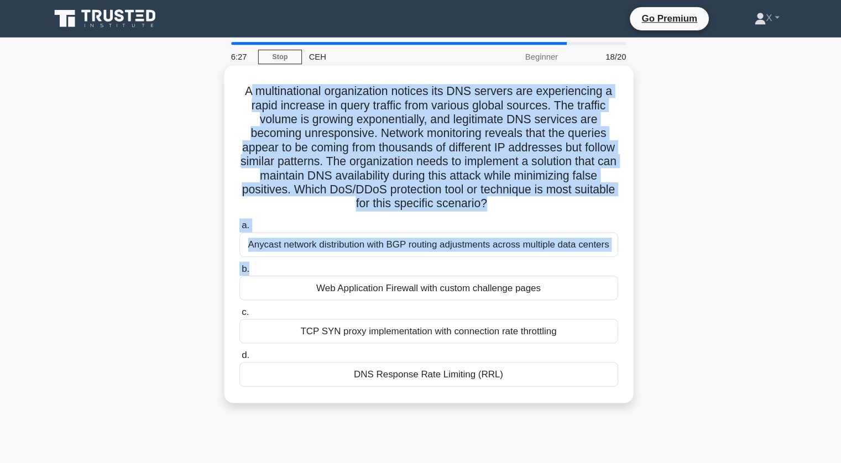
drag, startPoint x: 247, startPoint y: 82, endPoint x: 593, endPoint y: 262, distance: 389.8
click at [593, 262] on div "A multinational organization notices its DNS servers are experiencing a rapid i…" at bounding box center [421, 221] width 378 height 311
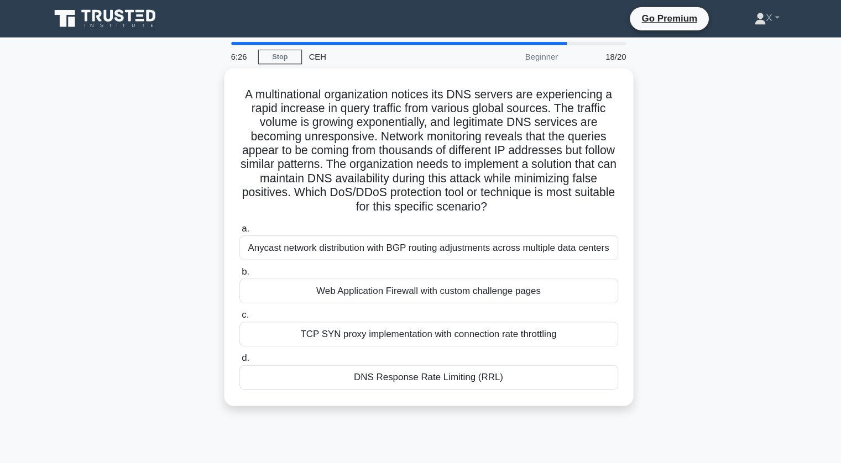
click at [672, 305] on div "A multinational organization notices its DNS servers are experiencing a rapid i…" at bounding box center [421, 231] width 730 height 333
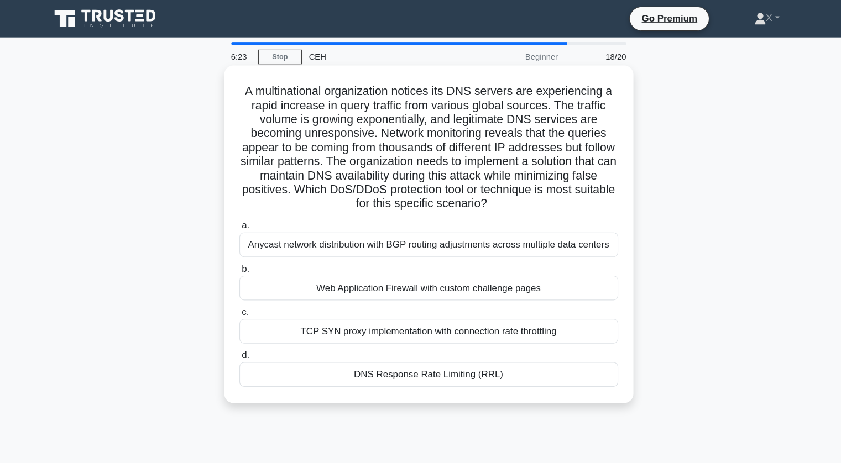
click at [528, 358] on div "DNS Response Rate Limiting (RRL)" at bounding box center [421, 354] width 358 height 23
click at [242, 340] on input "d. DNS Response Rate Limiting (RRL)" at bounding box center [242, 336] width 0 height 7
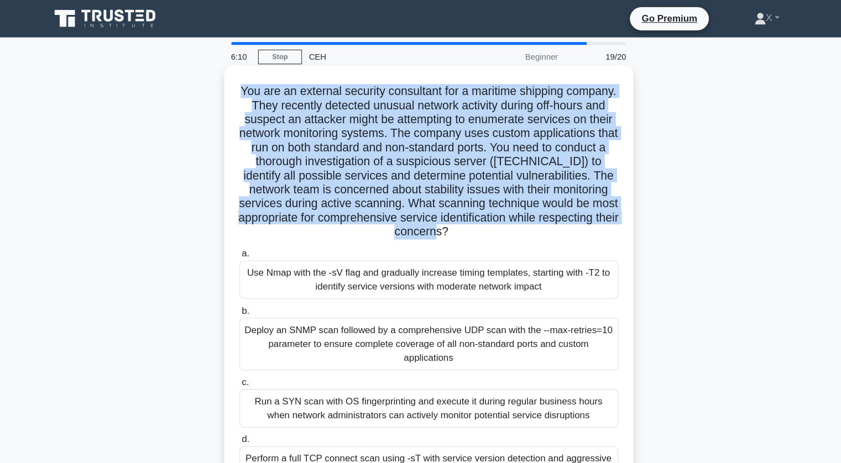
drag, startPoint x: 262, startPoint y: 84, endPoint x: 531, endPoint y: 228, distance: 305.1
click at [531, 228] on div "You are an external security consultant for a maritime shipping company. They r…" at bounding box center [421, 268] width 378 height 404
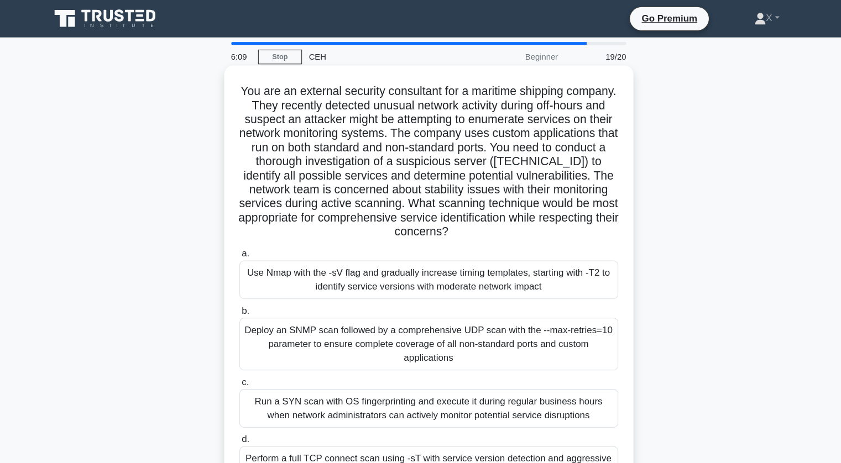
click at [531, 228] on div "You are an external security consultant for a maritime shipping company. They r…" at bounding box center [421, 268] width 378 height 404
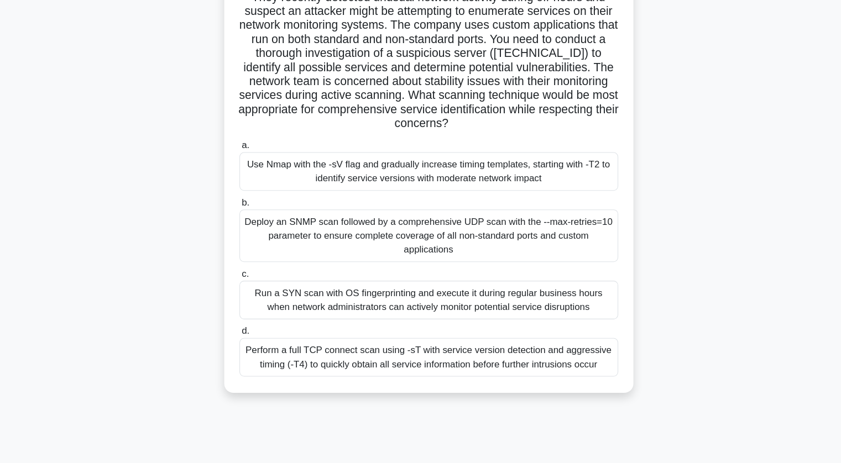
scroll to position [77, 0]
click at [460, 354] on div "Perform a full TCP connect scan using -sT with service version detection and ag…" at bounding box center [421, 363] width 358 height 37
click at [242, 342] on input "d. Perform a full TCP connect scan using -sT with service version detection and…" at bounding box center [242, 338] width 0 height 7
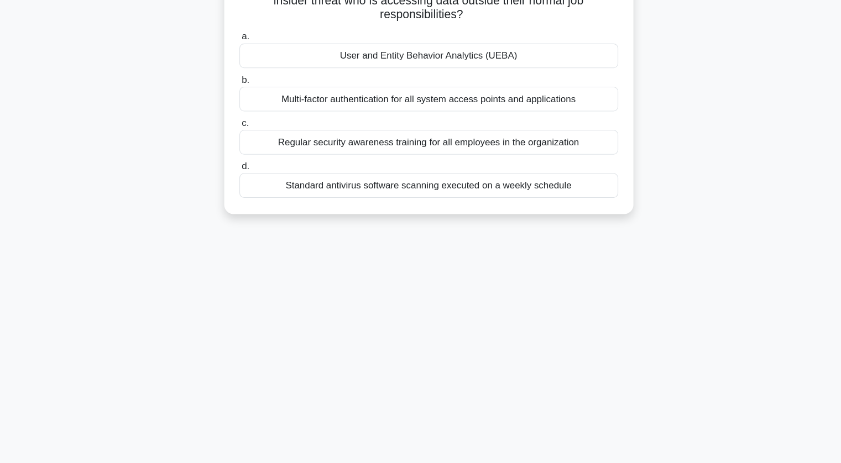
scroll to position [0, 0]
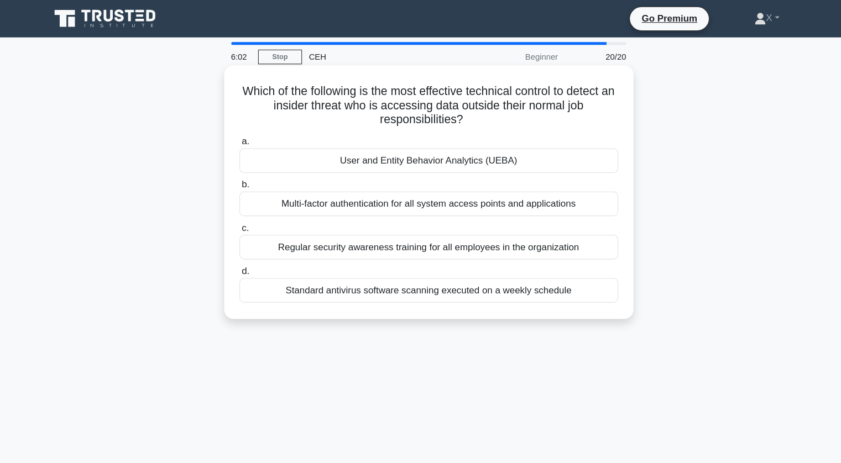
drag, startPoint x: 263, startPoint y: 105, endPoint x: 456, endPoint y: 112, distance: 193.2
click at [456, 112] on h5 "Which of the following is the most effective technical control to detect an ins…" at bounding box center [421, 100] width 361 height 41
click at [456, 112] on icon ".spinner_0XTQ{transform-origin:center;animation:spinner_y6GP .75s linear infini…" at bounding box center [459, 113] width 13 height 13
drag, startPoint x: 462, startPoint y: 112, endPoint x: 427, endPoint y: 108, distance: 35.1
click at [427, 108] on h5 "Which of the following is the most effective technical control to detect an ins…" at bounding box center [421, 100] width 361 height 41
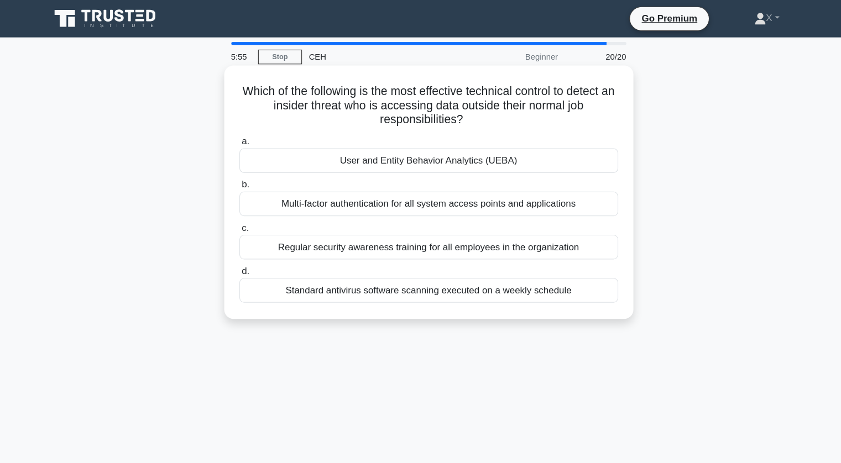
click at [427, 108] on h5 "Which of the following is the most effective technical control to detect an ins…" at bounding box center [421, 100] width 361 height 41
click at [377, 155] on div "User and Entity Behavior Analytics (UEBA)" at bounding box center [421, 151] width 358 height 23
click at [242, 138] on input "a. User and Entity Behavior Analytics (UEBA)" at bounding box center [242, 134] width 0 height 7
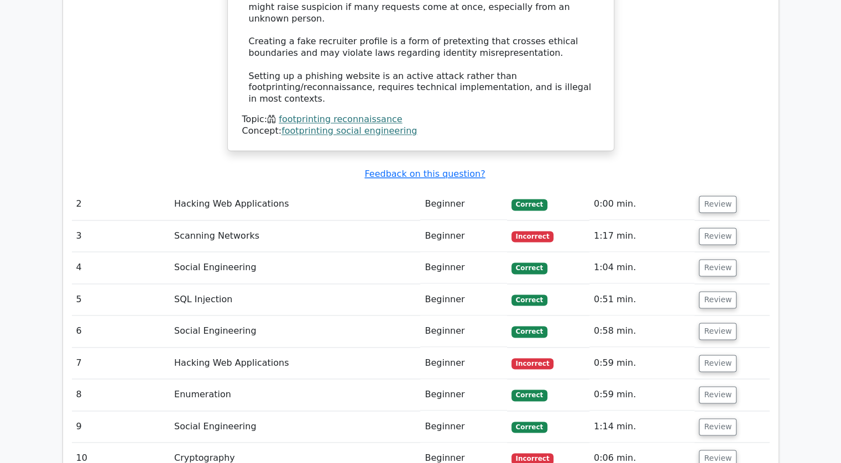
scroll to position [1610, 0]
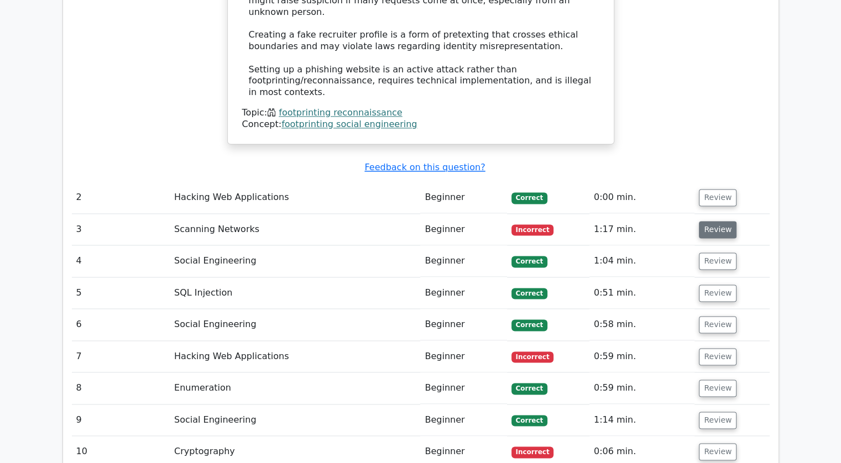
click at [717, 221] on button "Review" at bounding box center [718, 229] width 38 height 17
